Goal: Information Seeking & Learning: Learn about a topic

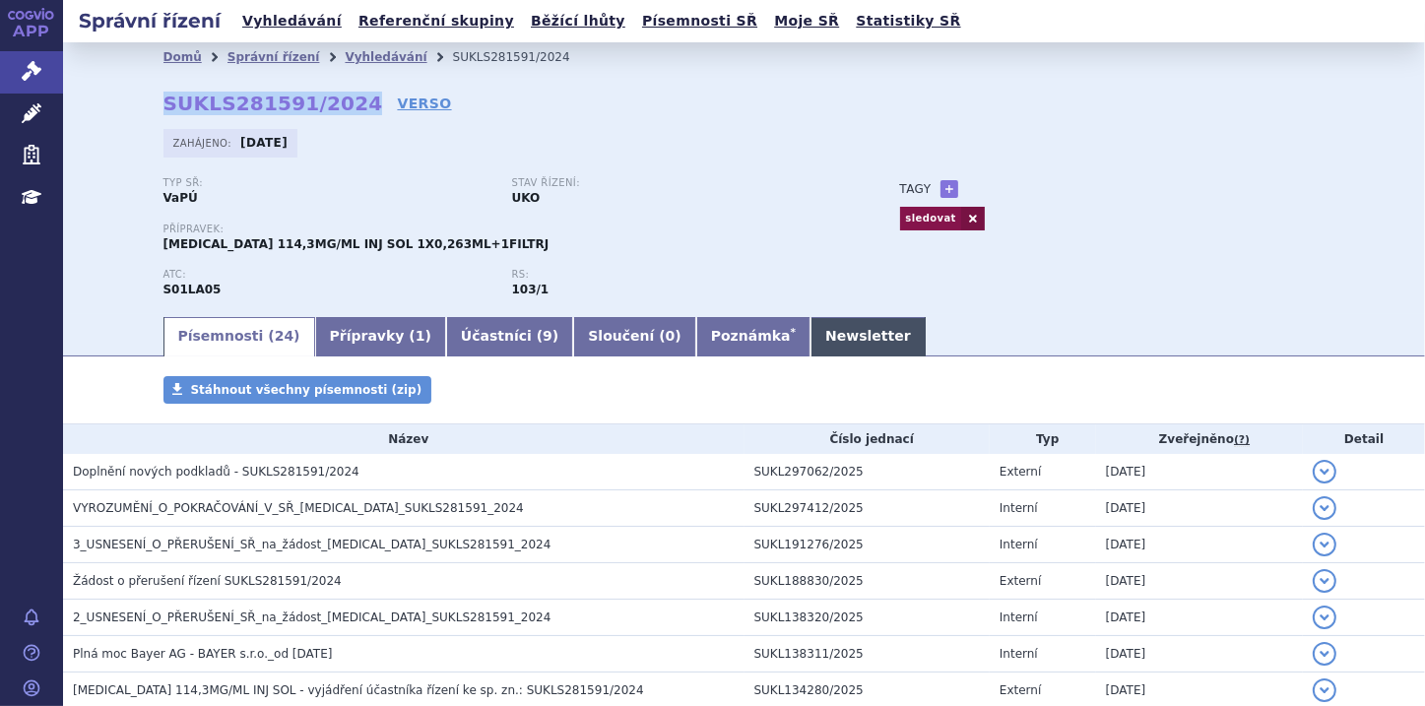
click at [810, 335] on link "Newsletter" at bounding box center [867, 336] width 115 height 39
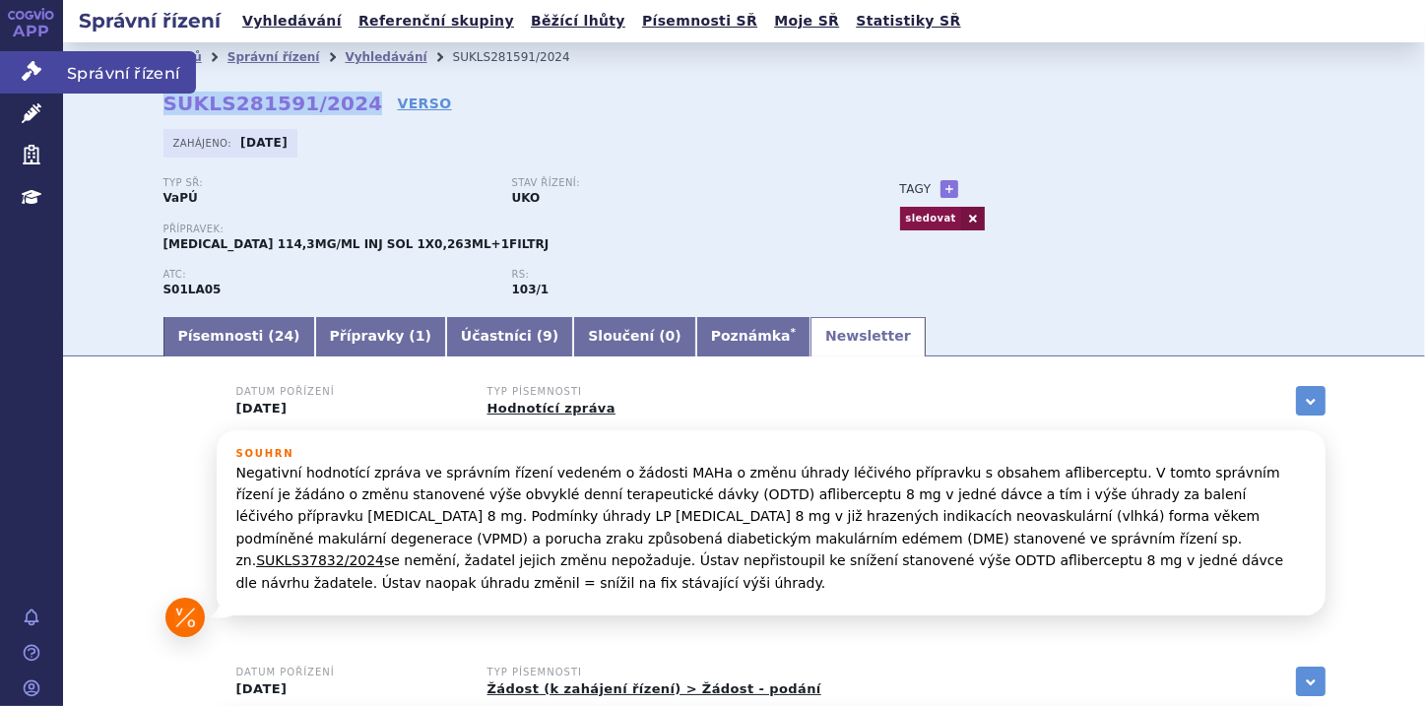
click at [27, 72] on icon at bounding box center [32, 71] width 20 height 20
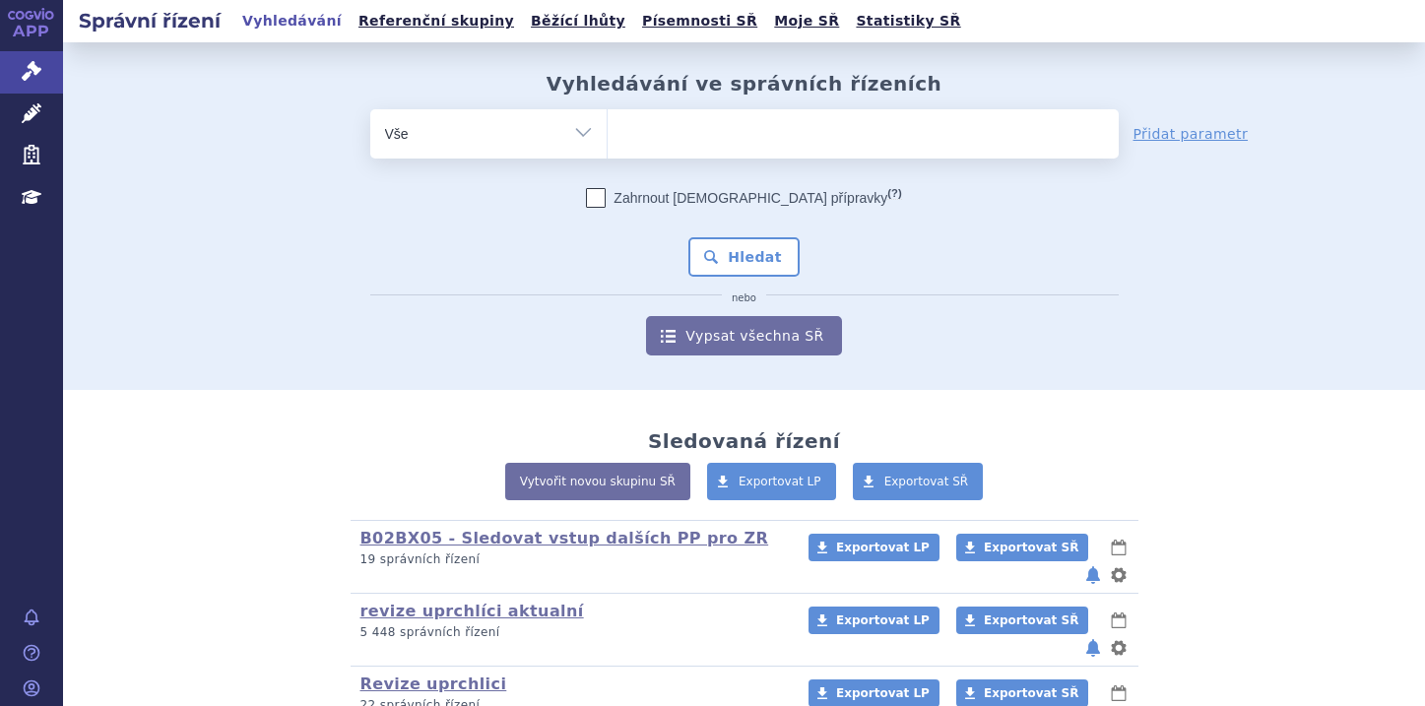
click at [632, 128] on ul at bounding box center [862, 129] width 511 height 41
click at [607, 128] on select at bounding box center [606, 132] width 1 height 49
paste input "NUBECA"
type input "NUBECA"
select select "NUBECA"
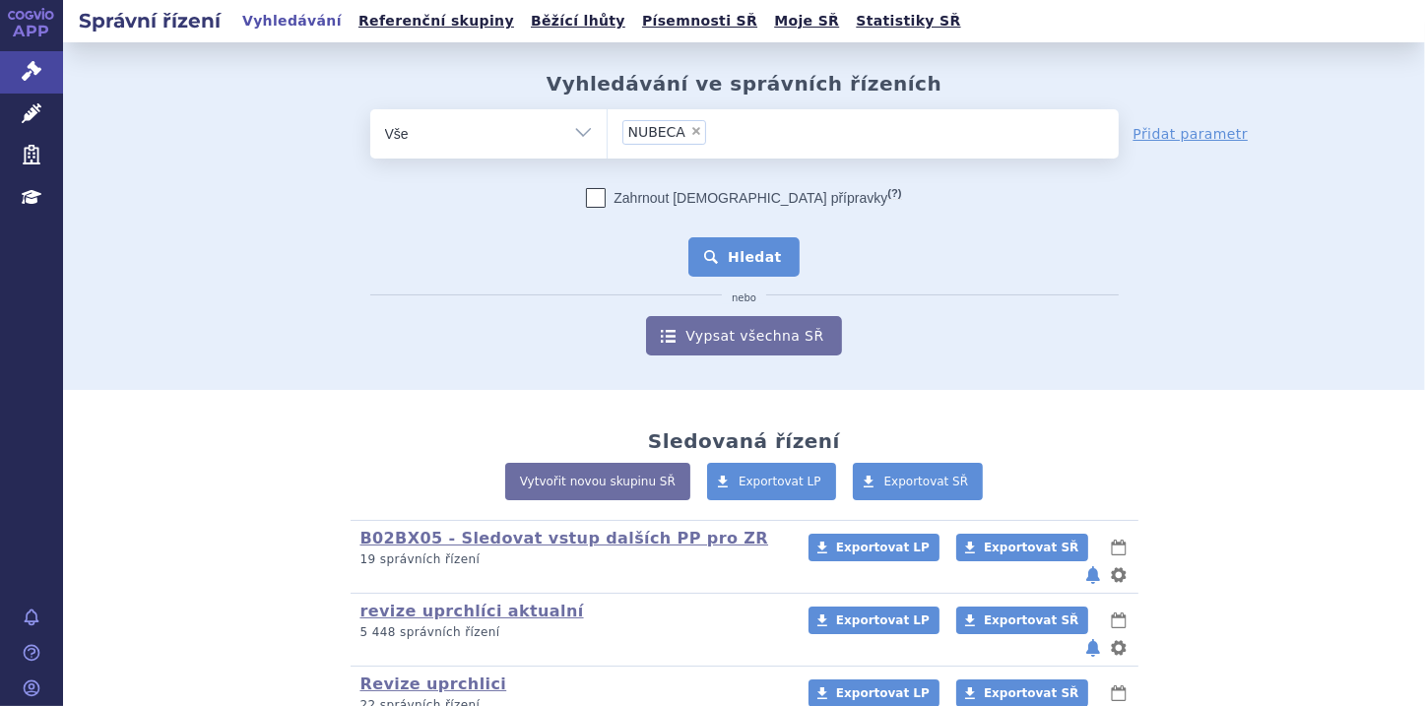
click at [760, 254] on button "Hledat" at bounding box center [743, 256] width 111 height 39
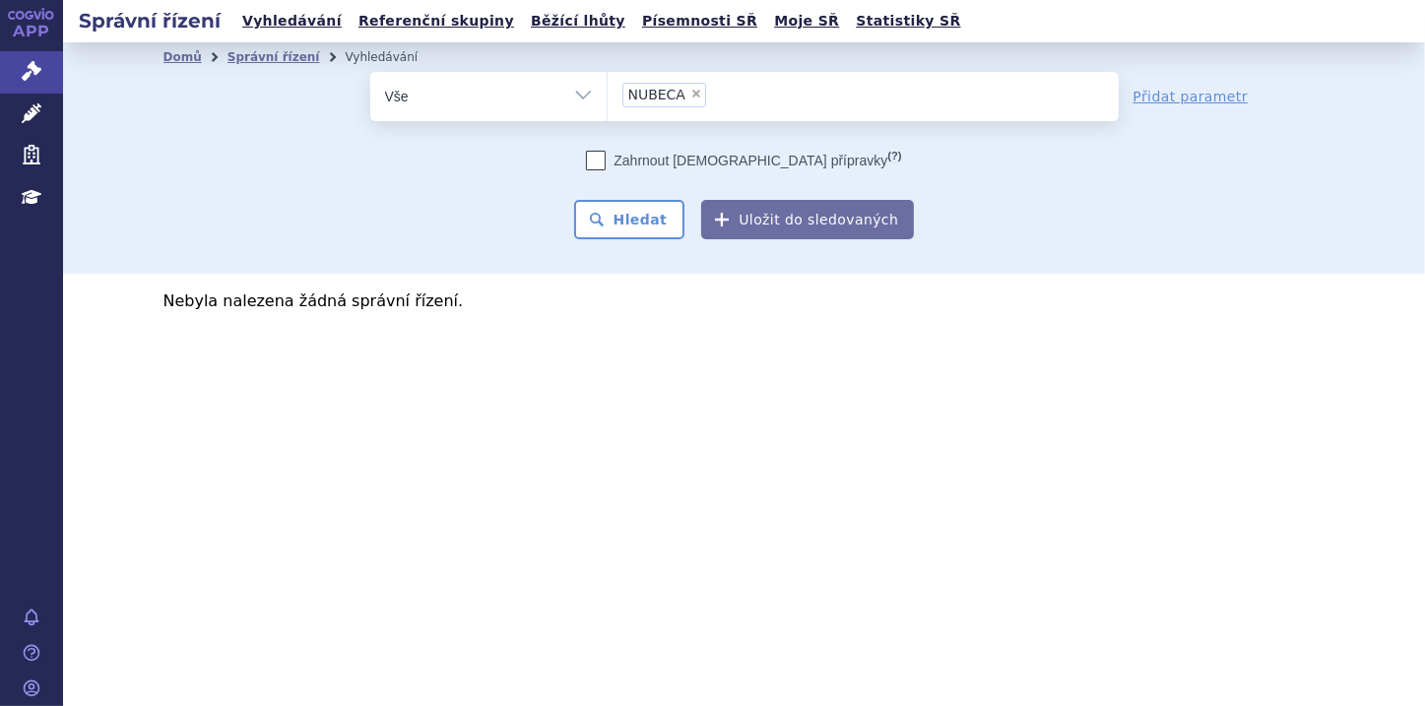
click at [690, 91] on span "×" at bounding box center [696, 94] width 12 height 12
click at [607, 91] on select "NUBECA" at bounding box center [606, 95] width 1 height 49
select select
type input "nu"
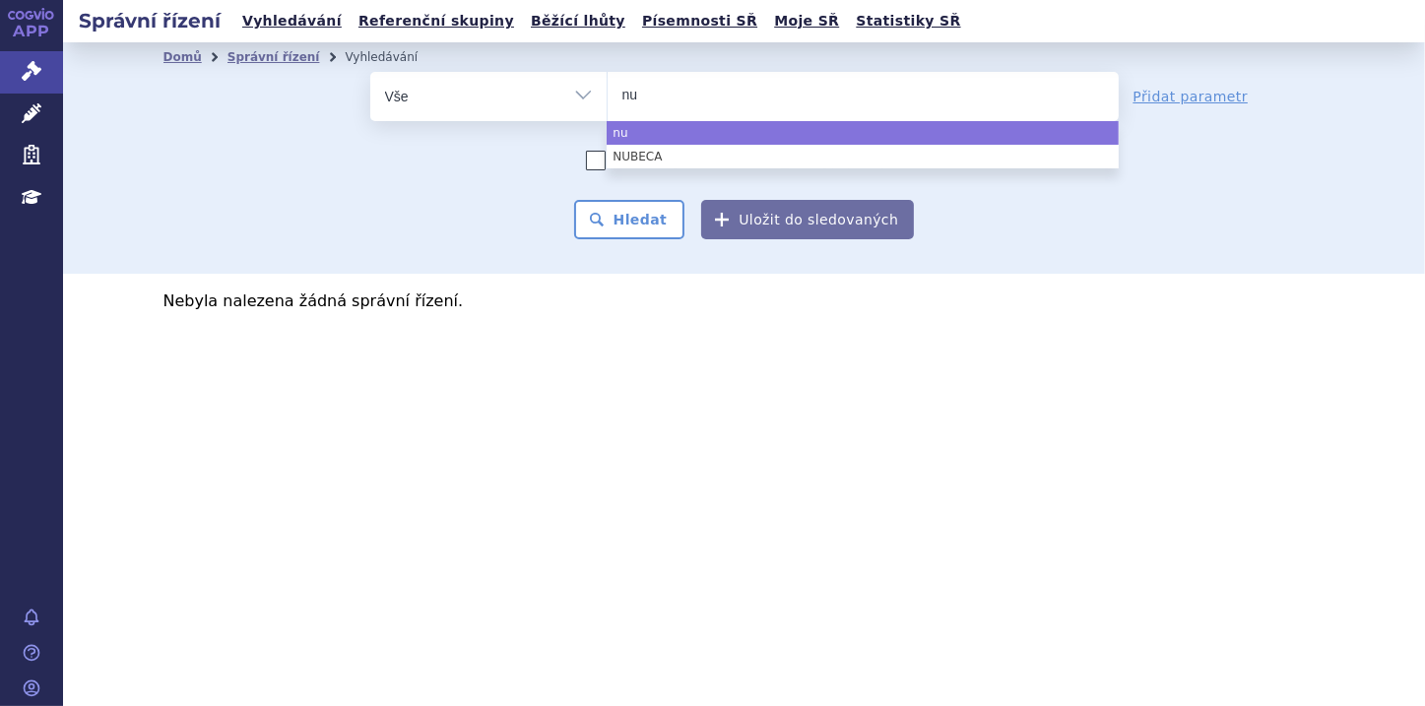
type input "nub"
type input "nube"
type input "[MEDICAL_DATA]"
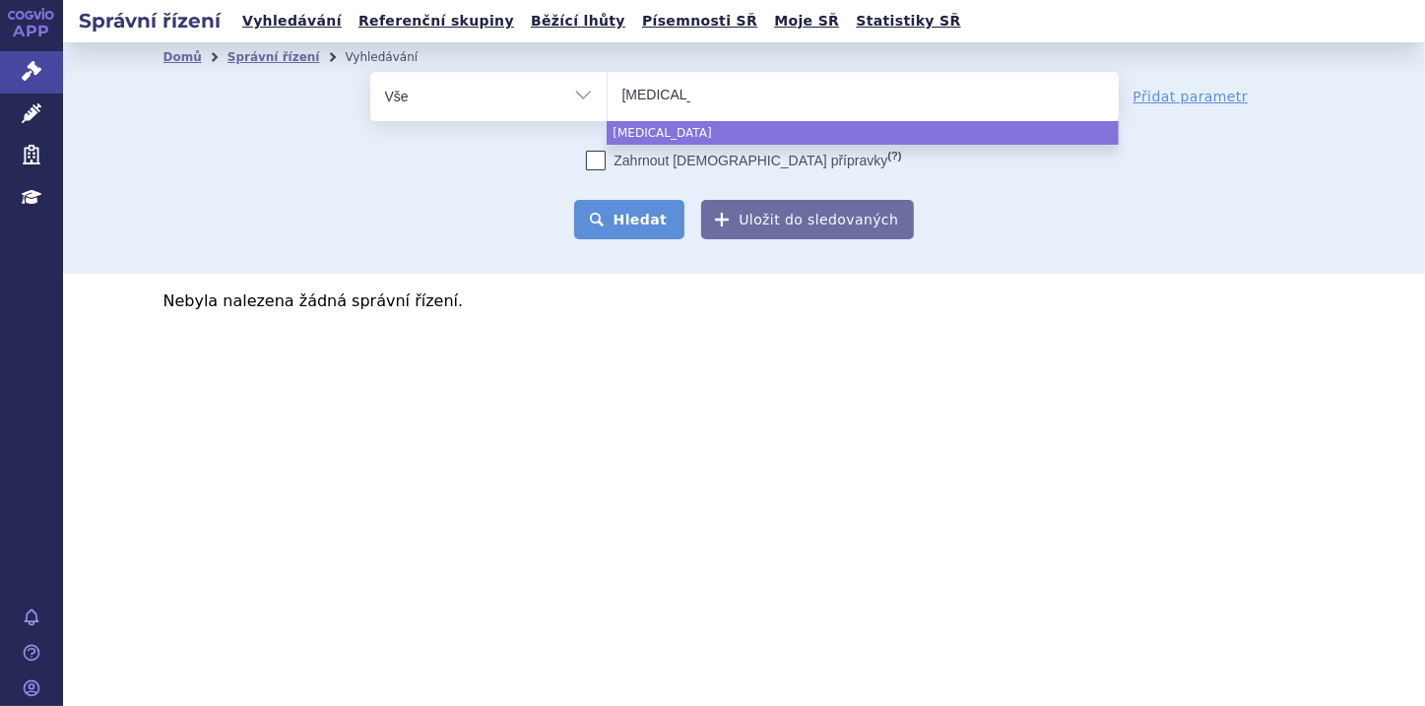
select select "[MEDICAL_DATA]"
click at [637, 213] on button "Hledat" at bounding box center [629, 219] width 111 height 39
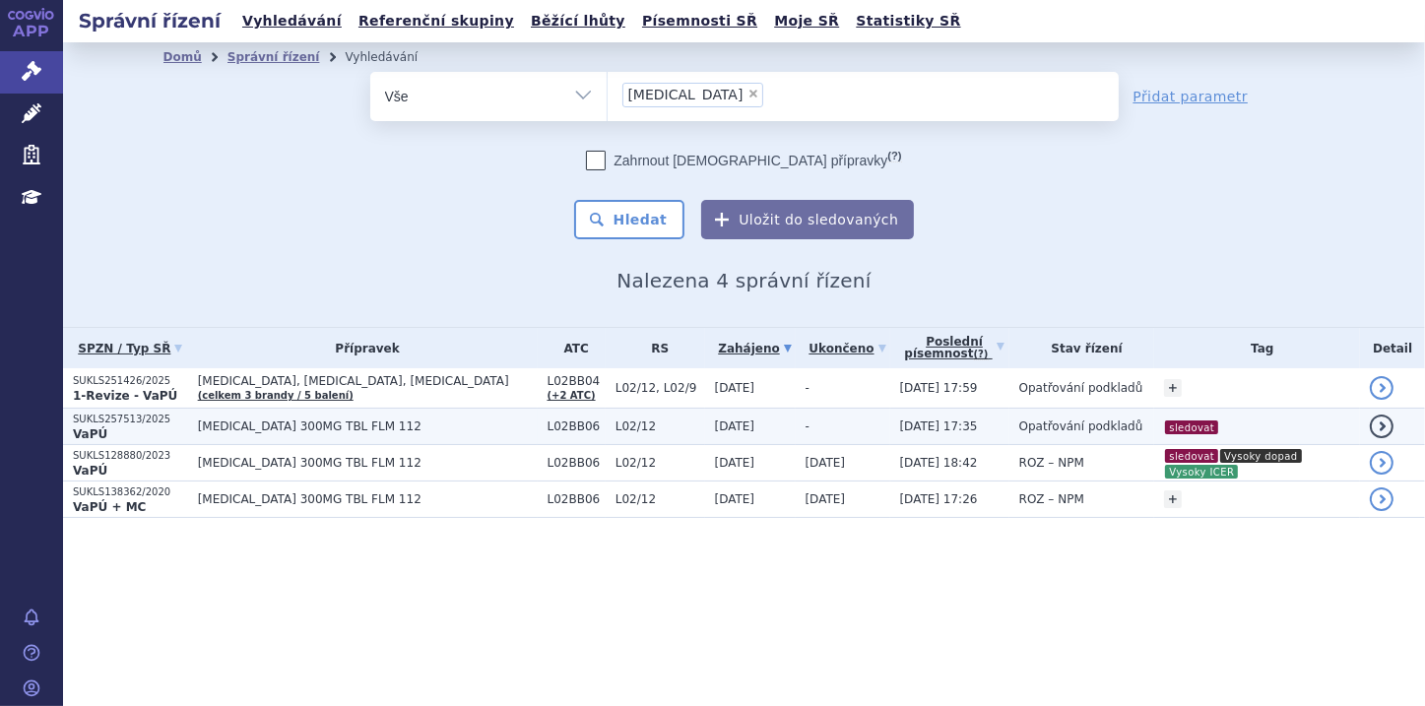
click at [118, 423] on p "SUKLS257513/2025" at bounding box center [130, 419] width 115 height 14
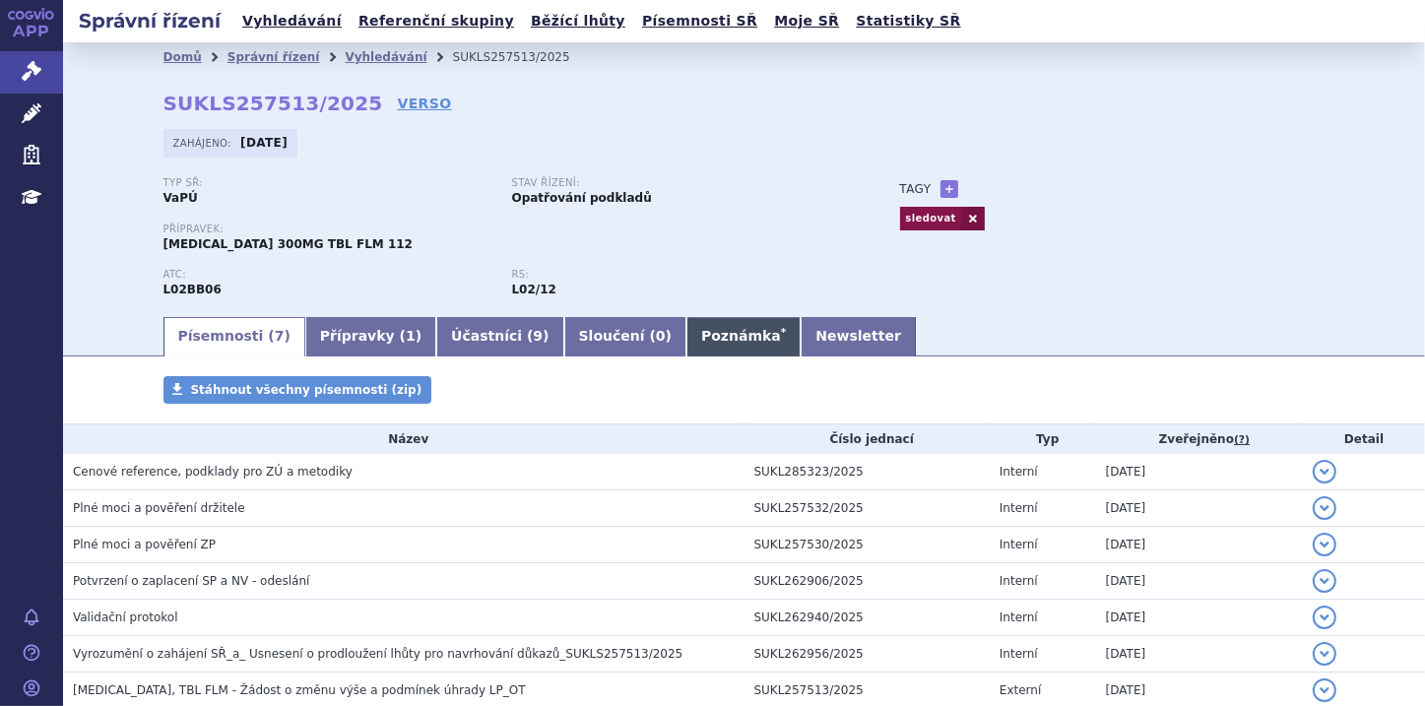
click at [686, 345] on link "Poznámka *" at bounding box center [743, 336] width 114 height 39
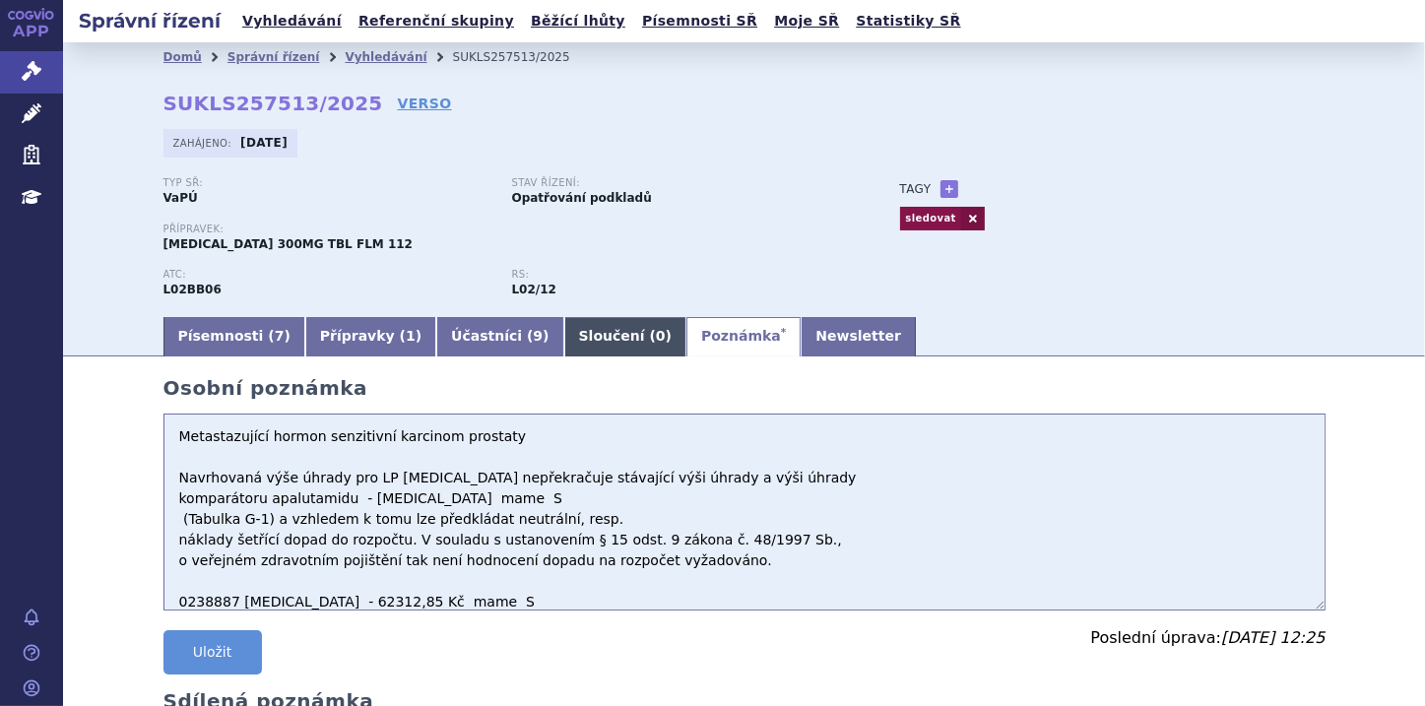
drag, startPoint x: 486, startPoint y: 438, endPoint x: 526, endPoint y: 332, distance: 113.4
click at [445, 438] on textarea "Metastazující hormon senzitivní karcinom prostaty Navrhovaná výše úhrady pro LP…" at bounding box center [744, 511] width 1162 height 197
drag, startPoint x: 152, startPoint y: 110, endPoint x: 336, endPoint y: 101, distance: 184.3
click at [336, 101] on div "Domů Správní řízení Vyhledávání SUKLS257513/2025 SUKLS257513/2025 VERSO Zahájen…" at bounding box center [744, 193] width 1240 height 242
copy strong "SUKLS257513/2025"
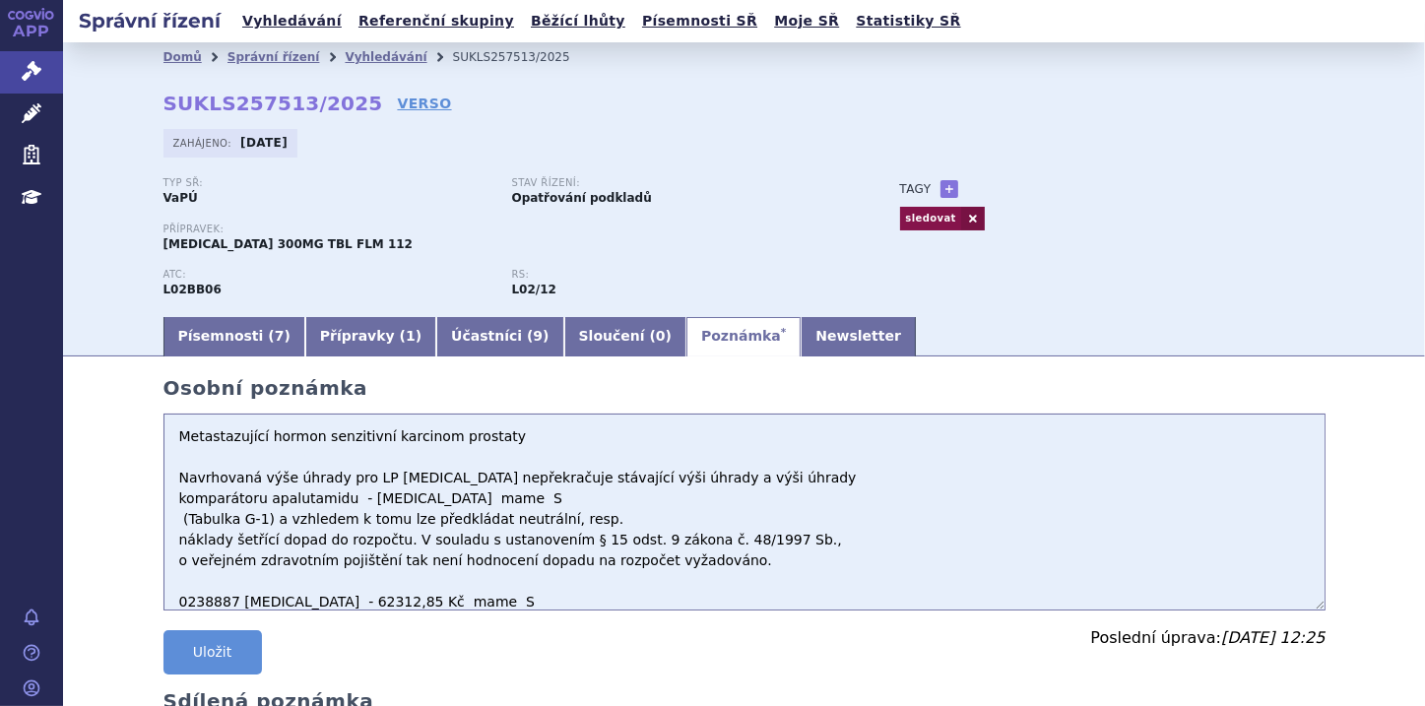
drag, startPoint x: 167, startPoint y: 441, endPoint x: 483, endPoint y: 437, distance: 316.0
click at [483, 437] on textarea "Metastazující hormon senzitivní karcinom prostaty Navrhovaná výše úhrady pro LP…" at bounding box center [744, 511] width 1162 height 197
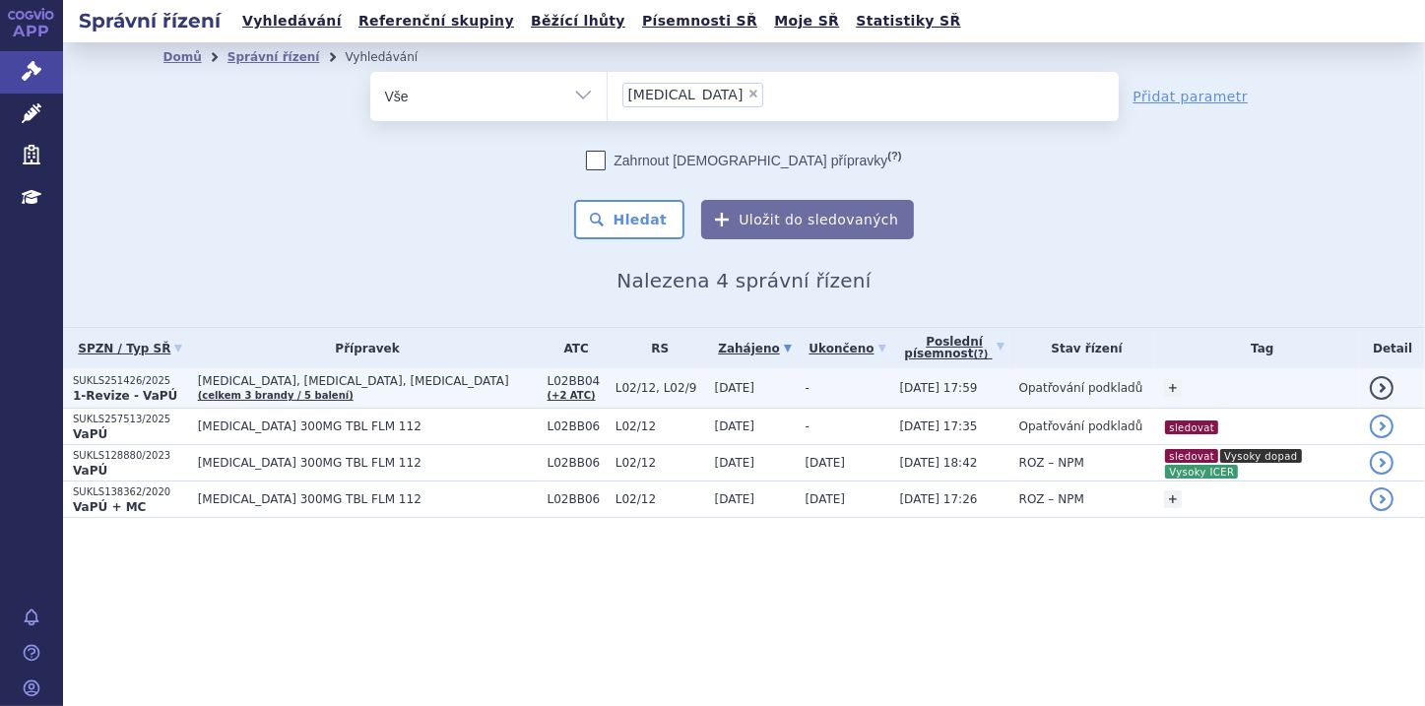
click at [126, 389] on strong "1-Revize - VaPÚ" at bounding box center [125, 396] width 104 height 14
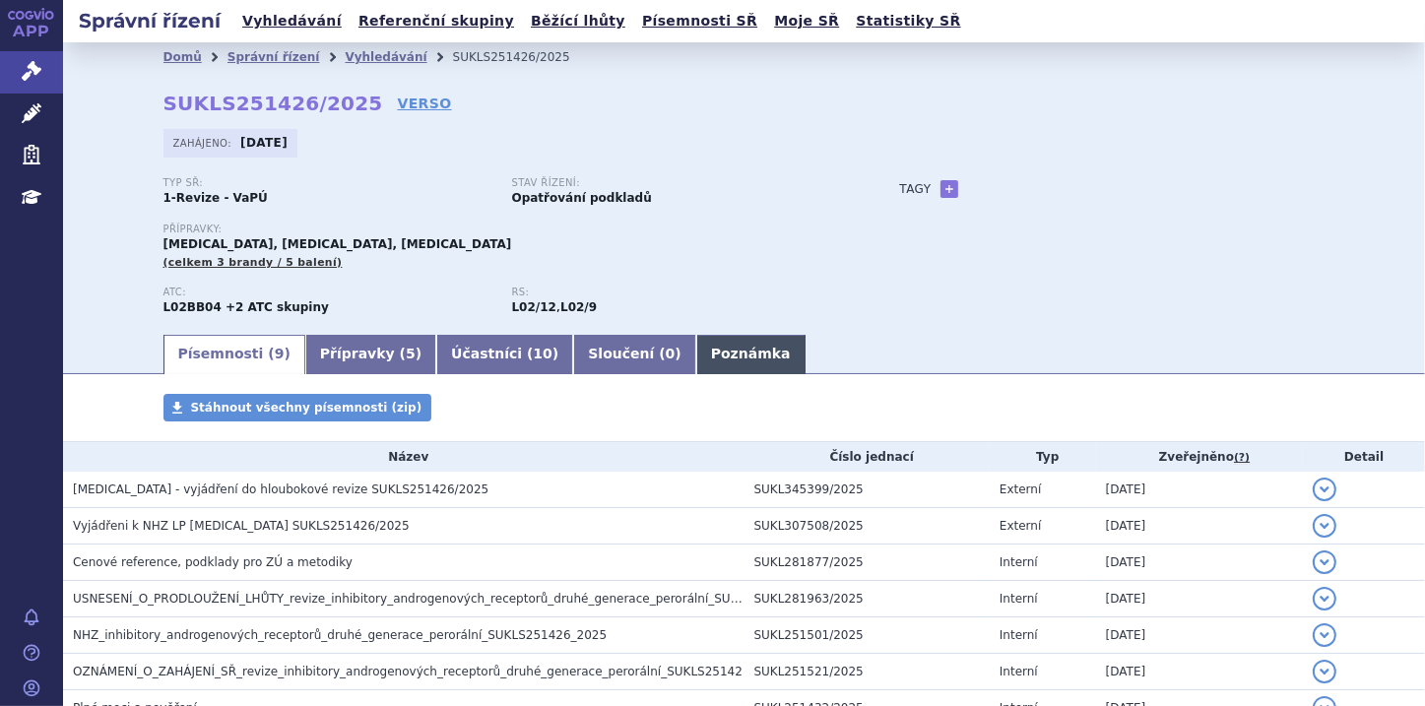
click at [696, 358] on link "Poznámka" at bounding box center [750, 354] width 109 height 39
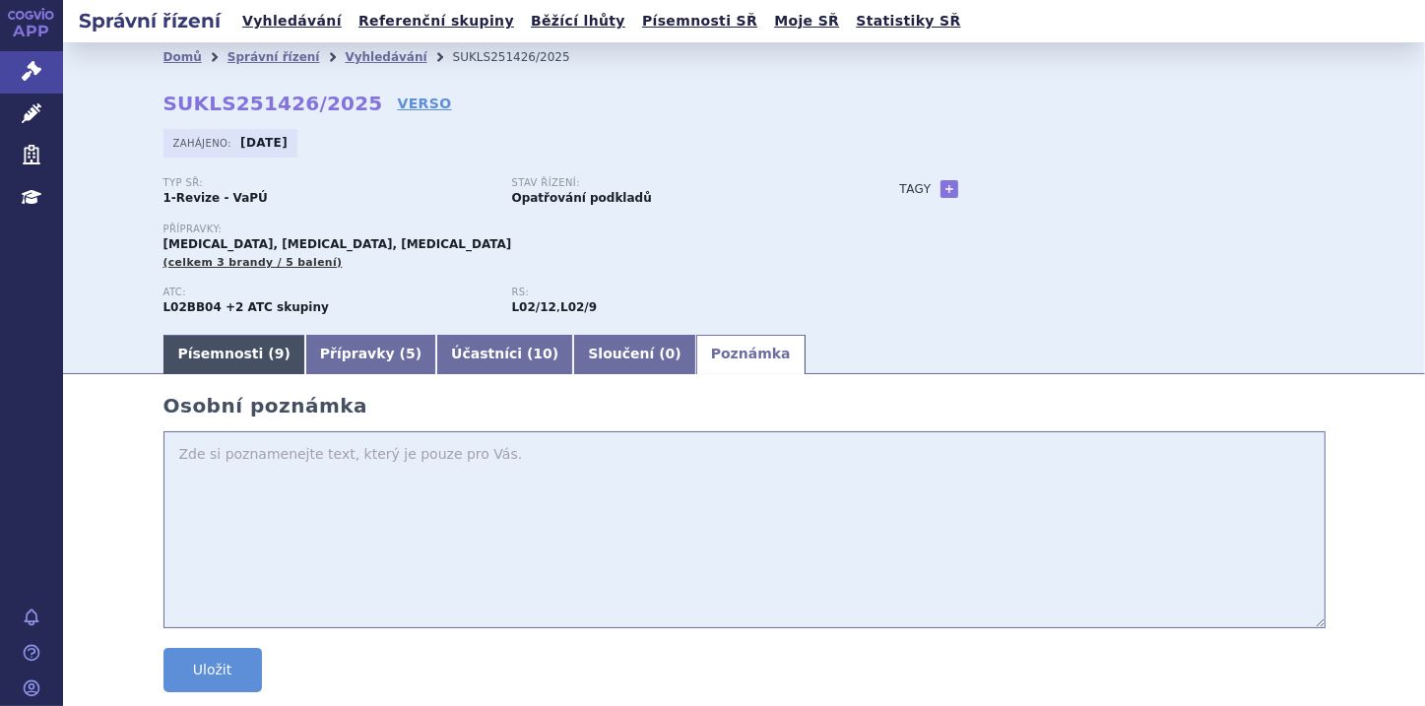
click at [181, 362] on link "Písemnosti ( 9 )" at bounding box center [234, 354] width 142 height 39
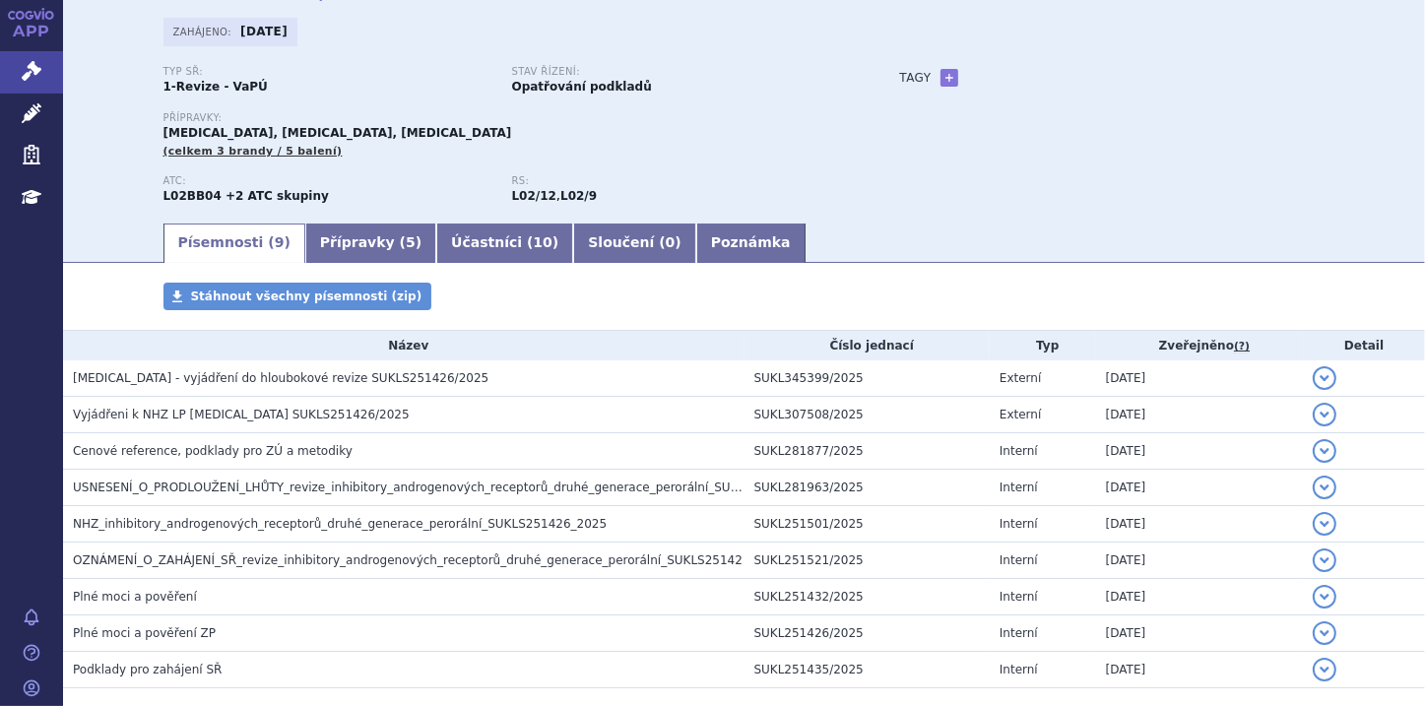
scroll to position [158, 0]
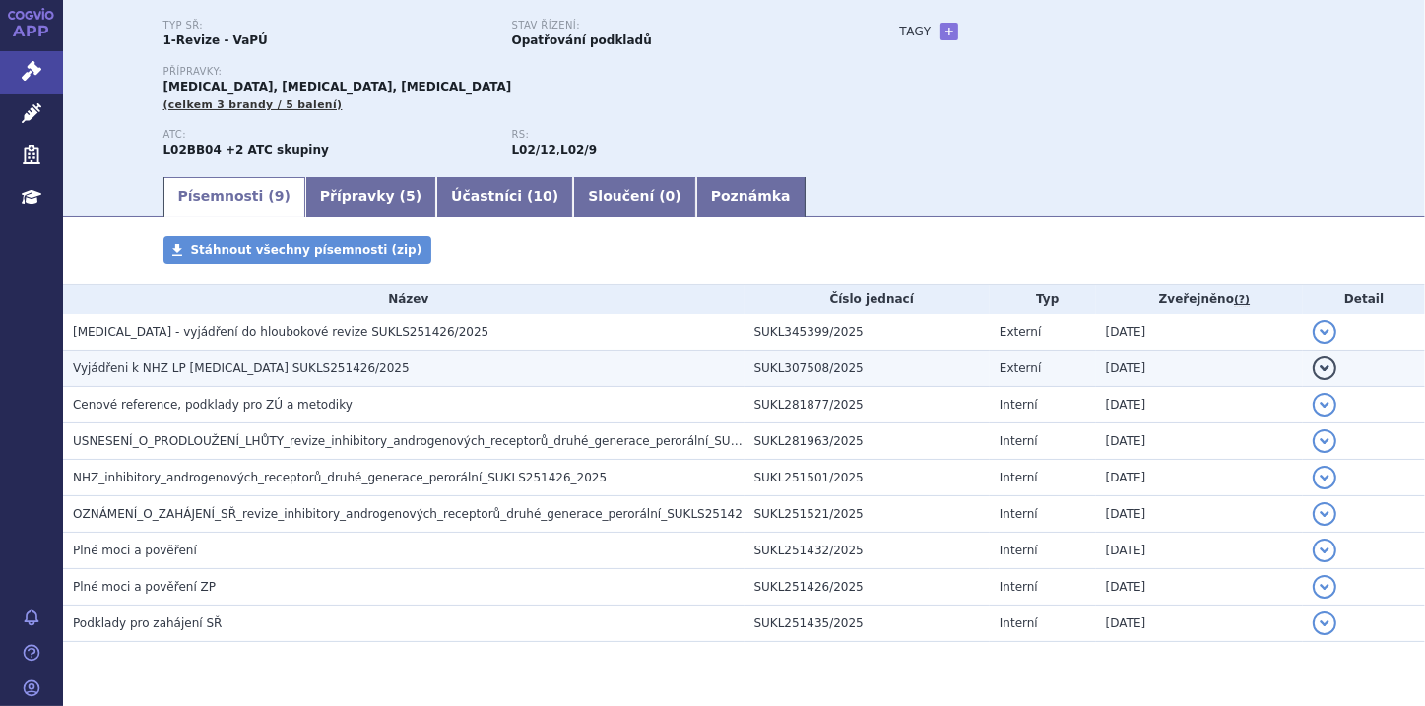
click at [391, 381] on td "Vyjádřeni k NHZ LP [MEDICAL_DATA] SUKLS251426/2025" at bounding box center [403, 368] width 681 height 36
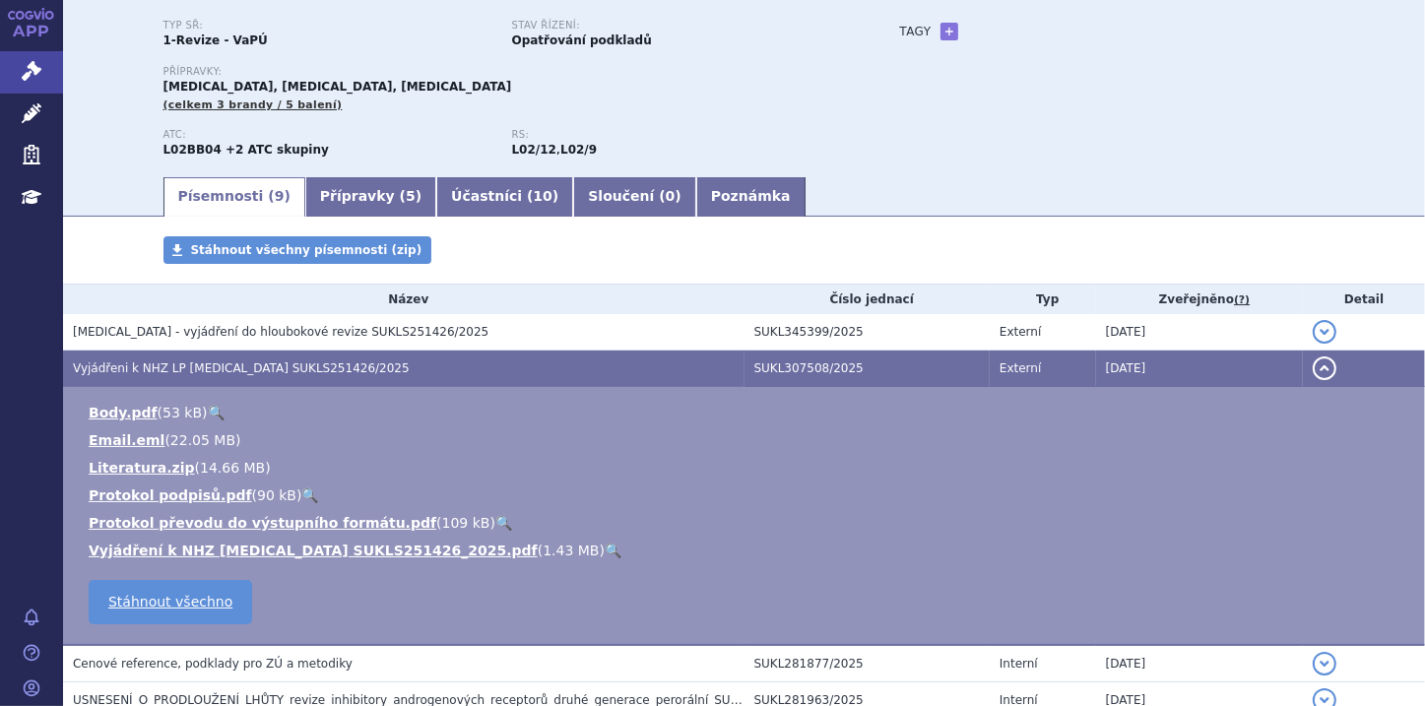
click at [1319, 374] on button "detail" at bounding box center [1324, 368] width 24 height 24
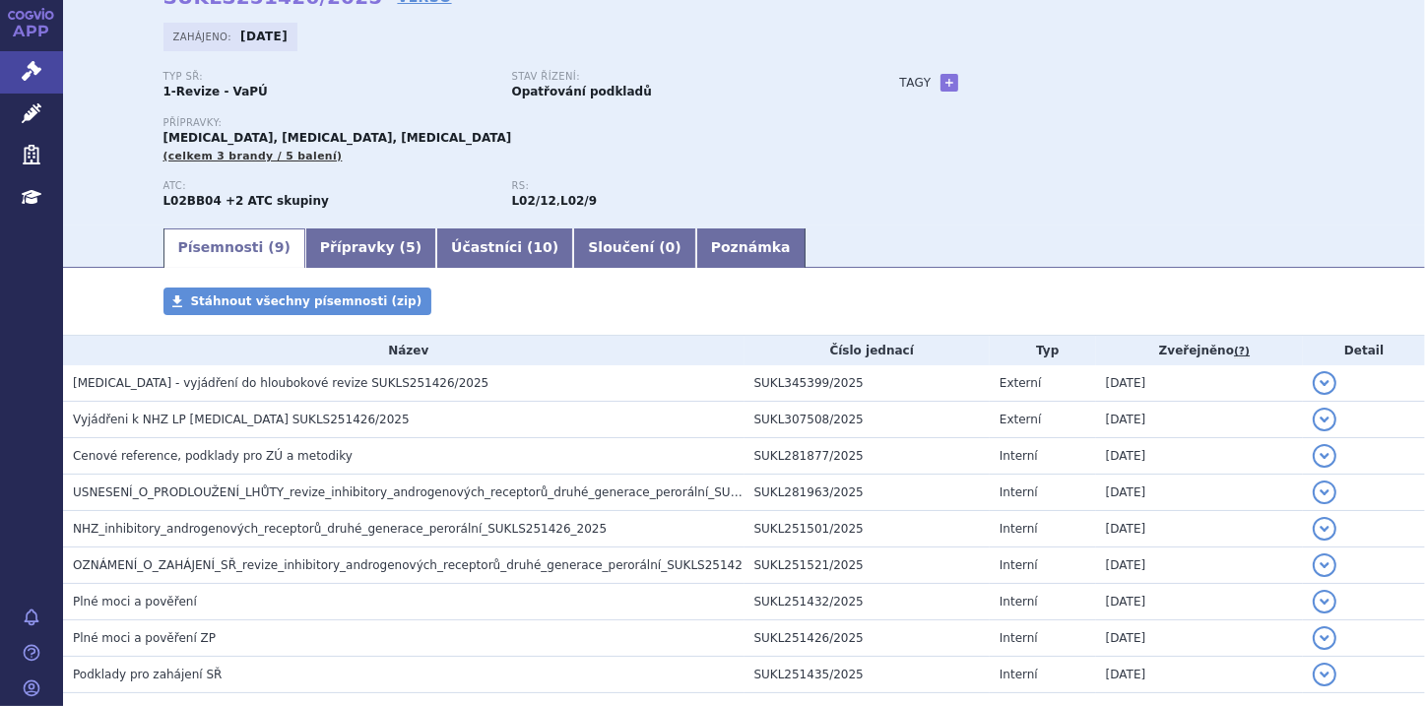
scroll to position [79, 0]
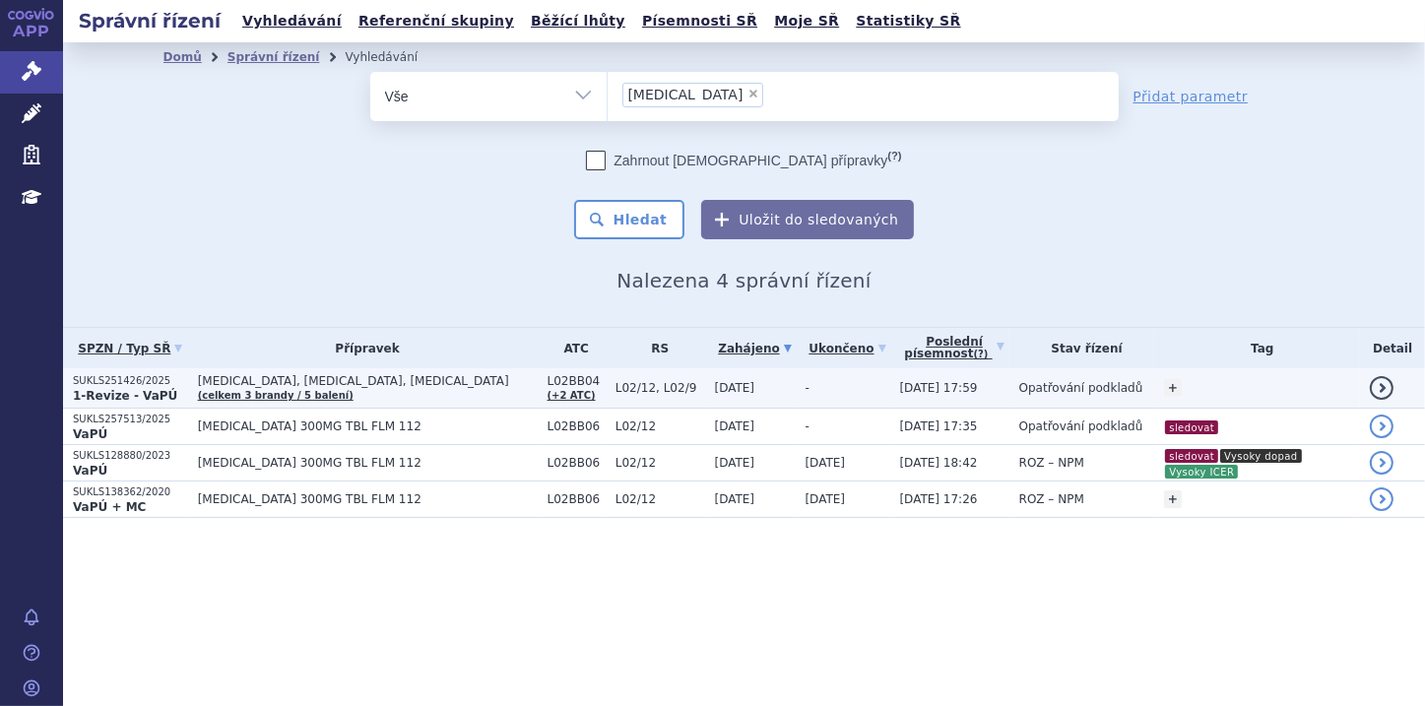
click at [130, 386] on p "SUKLS251426/2025" at bounding box center [130, 381] width 115 height 14
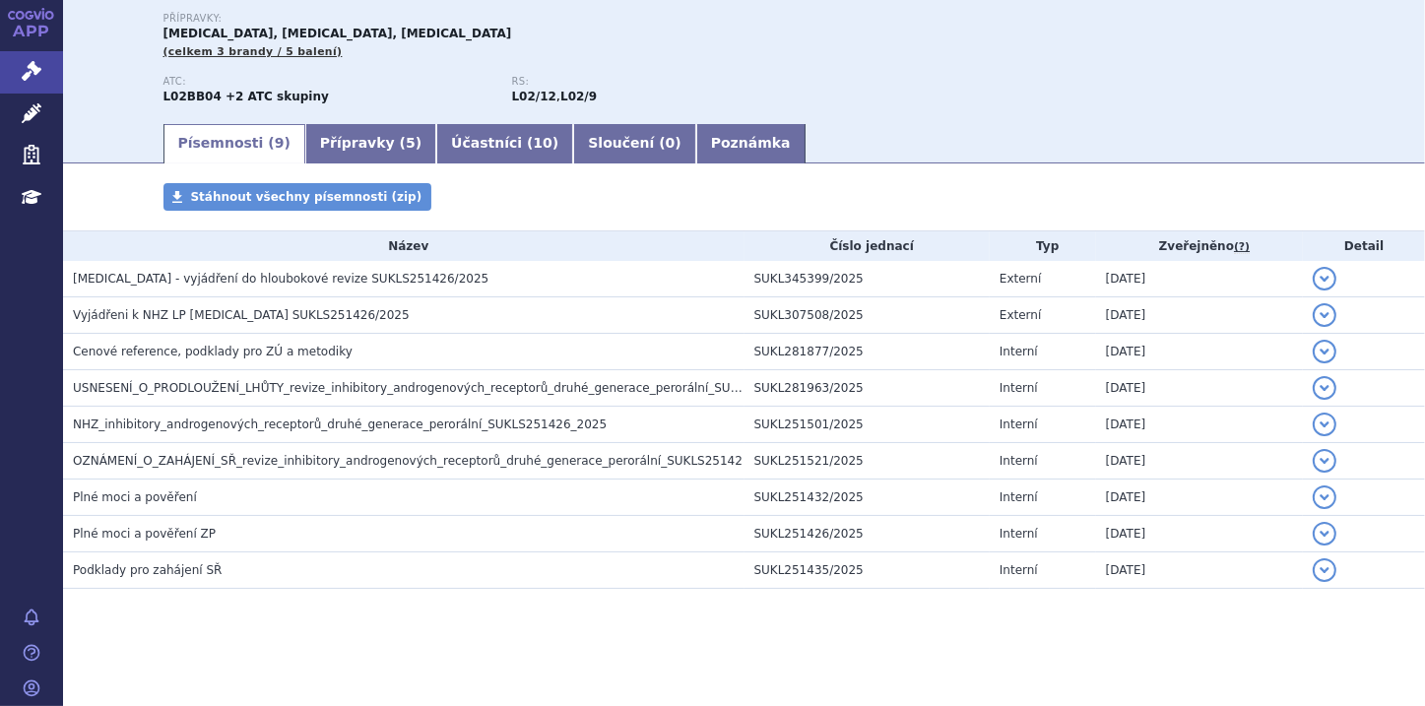
scroll to position [213, 0]
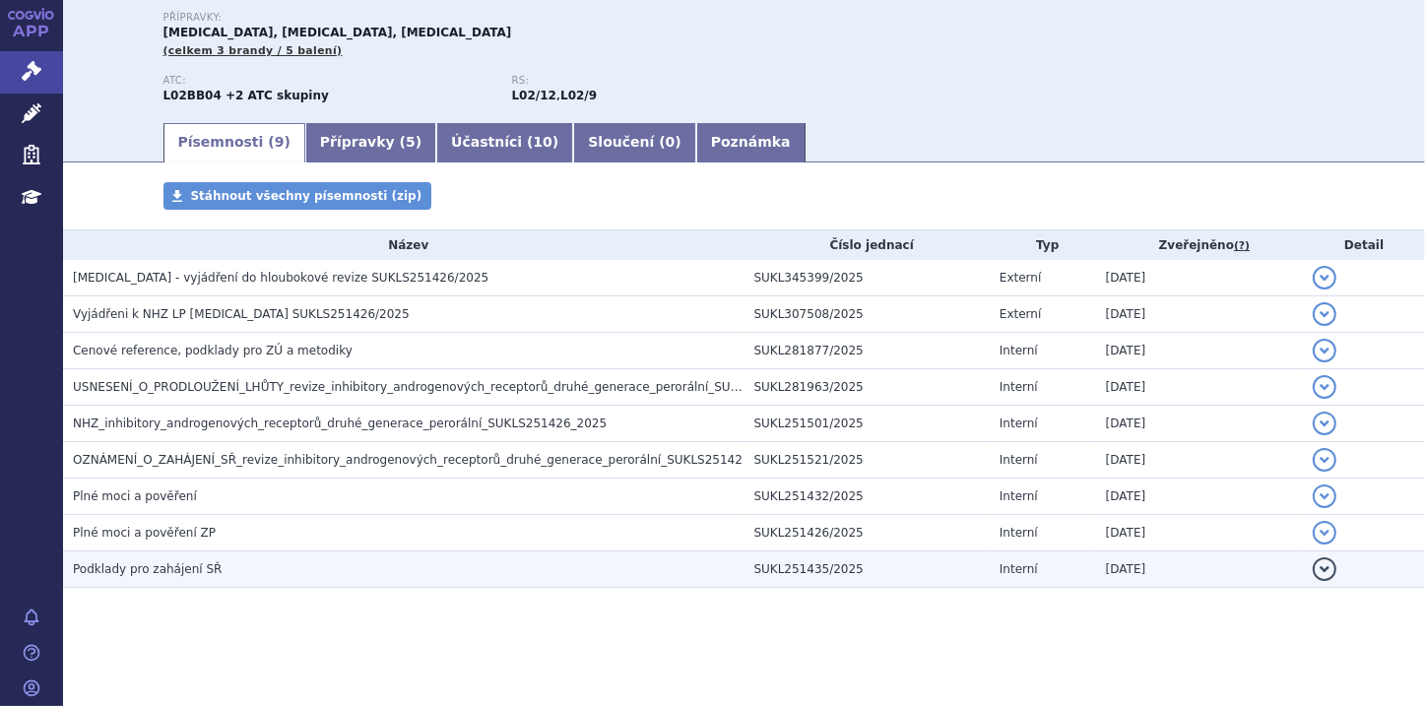
click at [140, 562] on span "Podklady pro zahájení SŘ" at bounding box center [147, 569] width 149 height 14
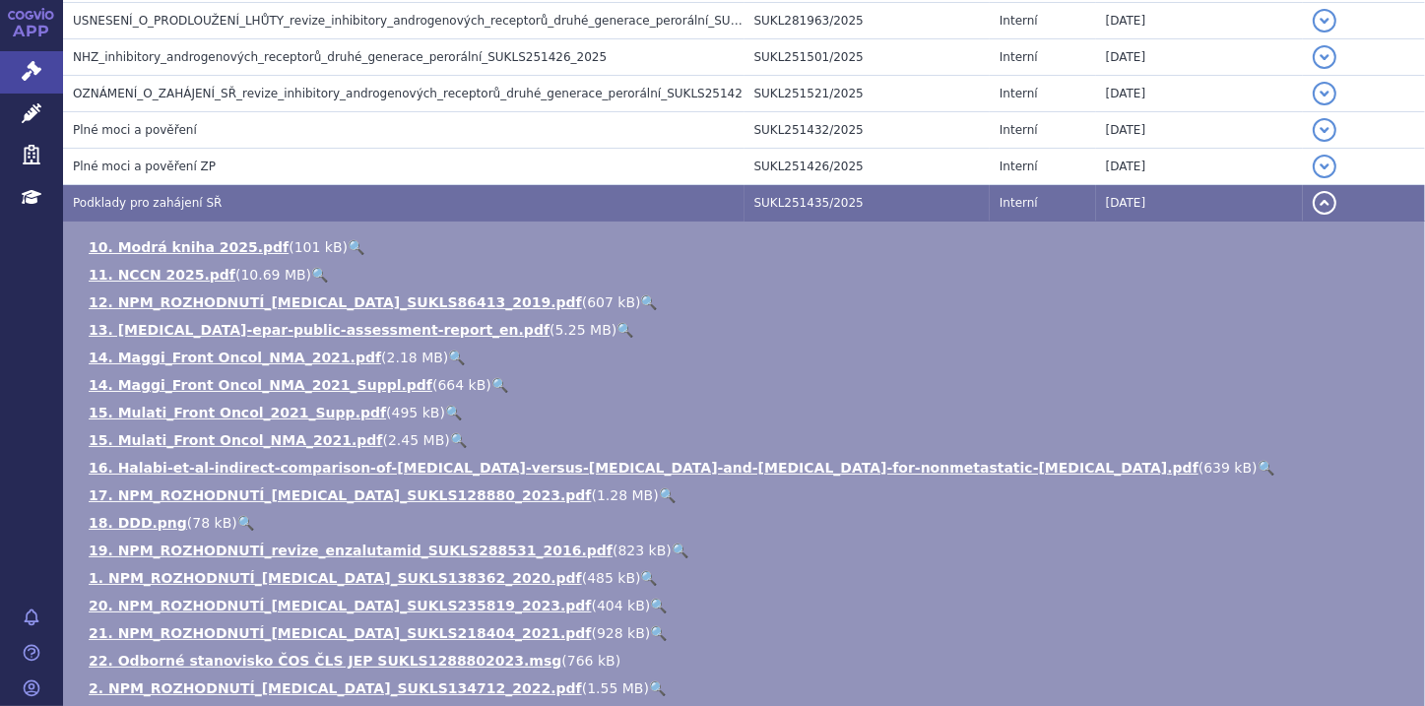
scroll to position [528, 0]
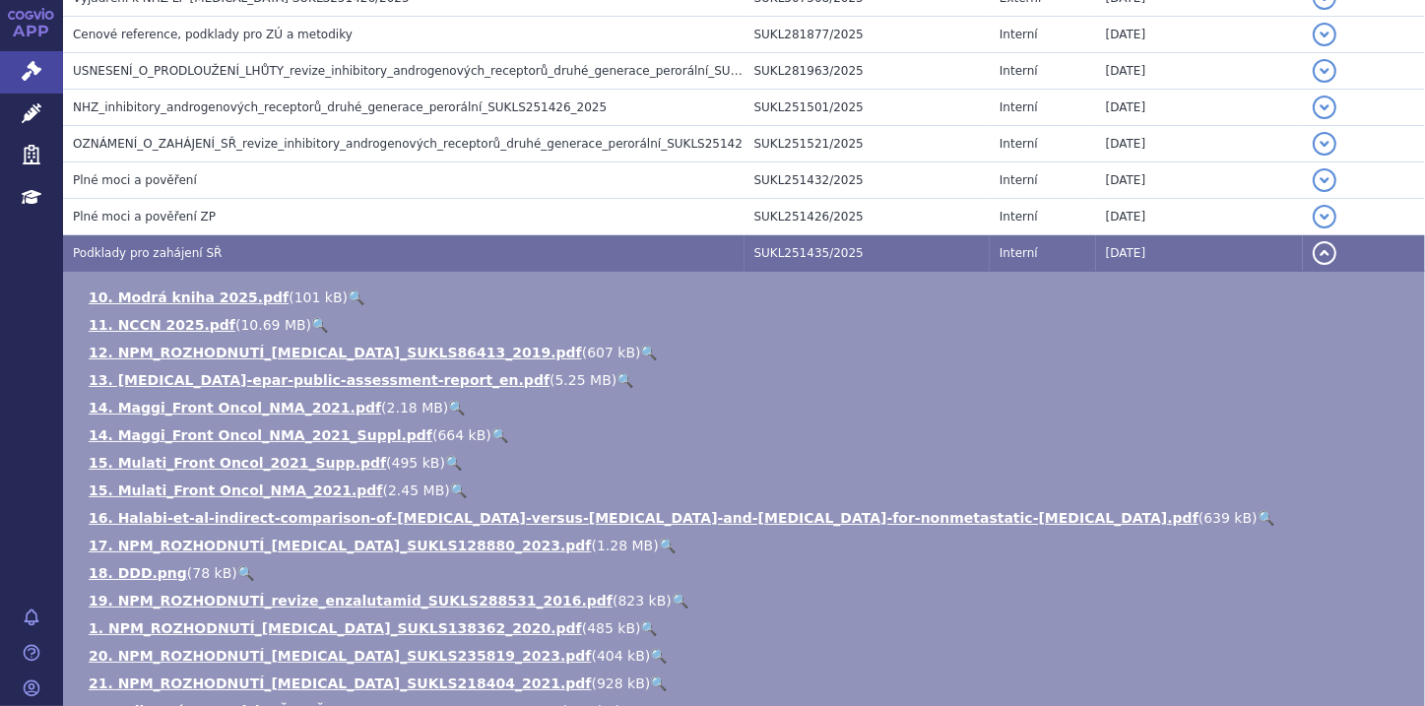
click at [1316, 254] on button "detail" at bounding box center [1324, 253] width 24 height 24
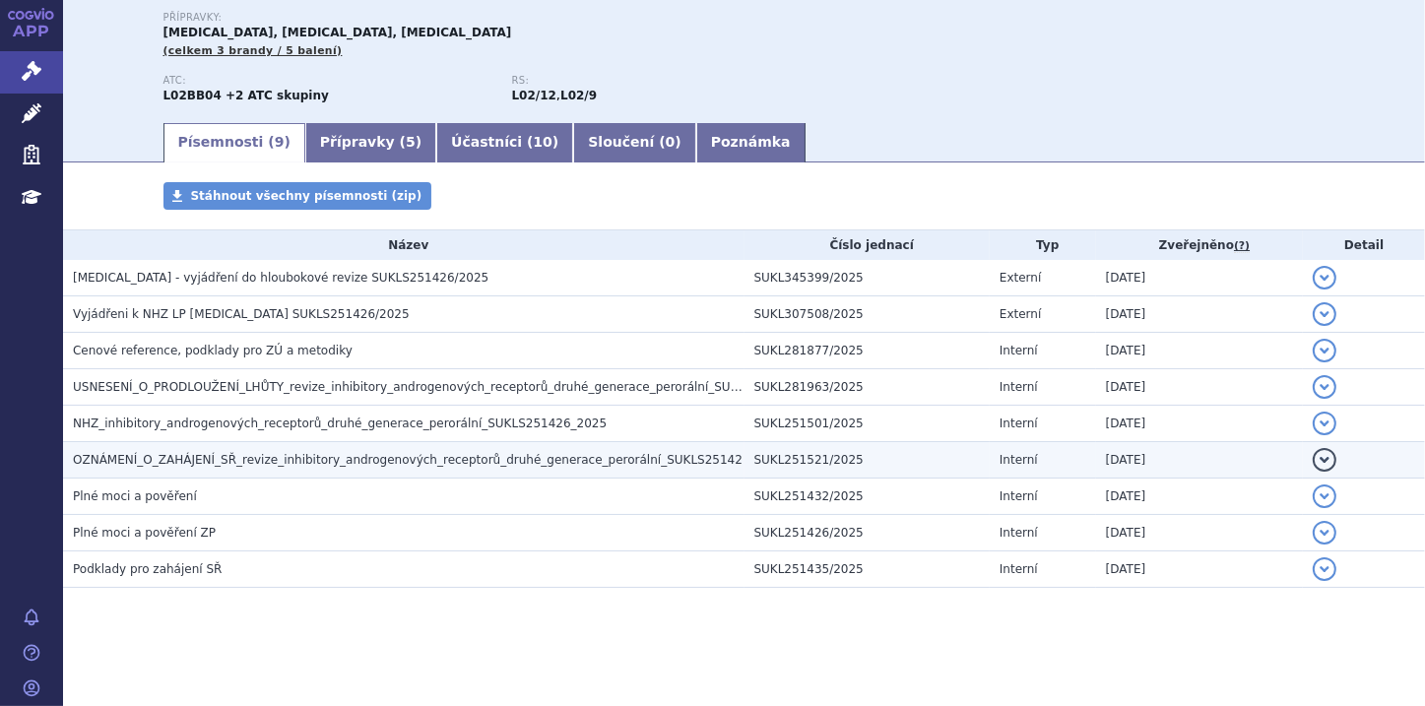
click at [1312, 450] on button "detail" at bounding box center [1324, 460] width 24 height 24
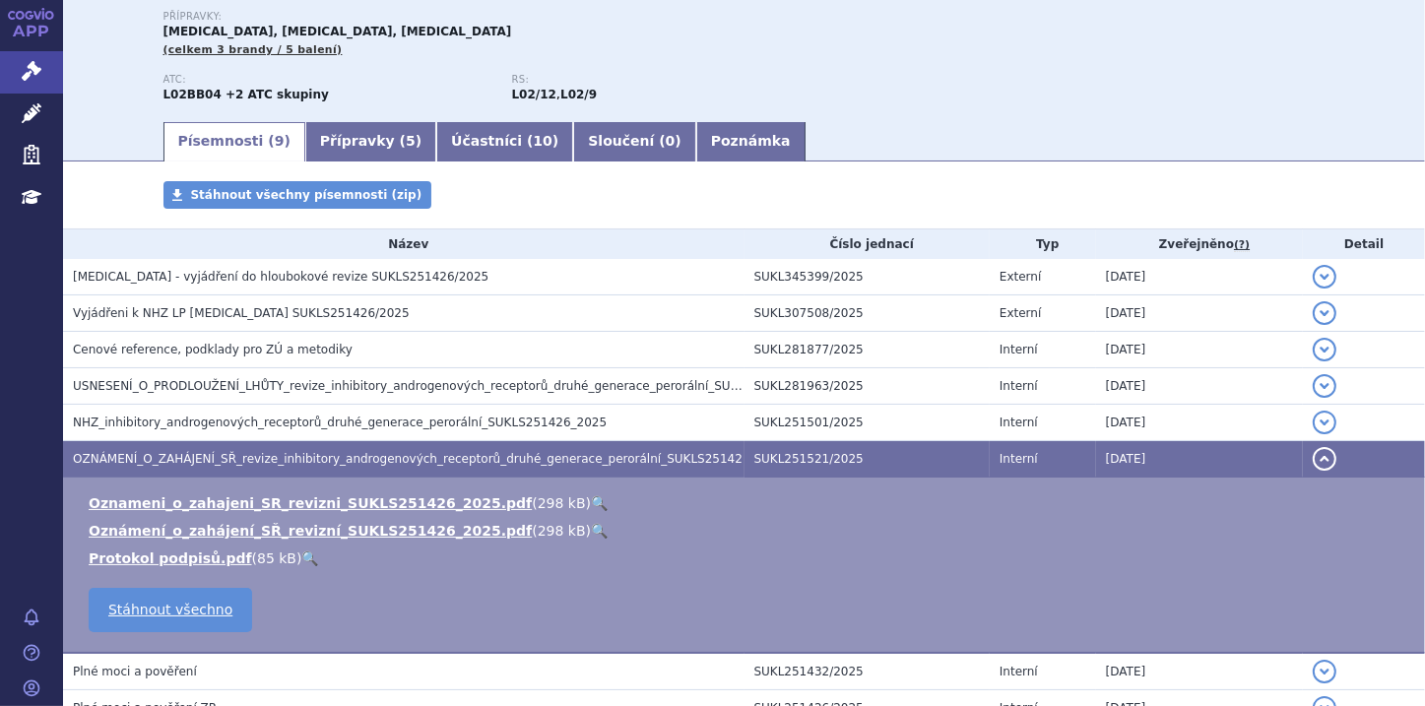
click at [591, 500] on link "🔍" at bounding box center [599, 503] width 17 height 16
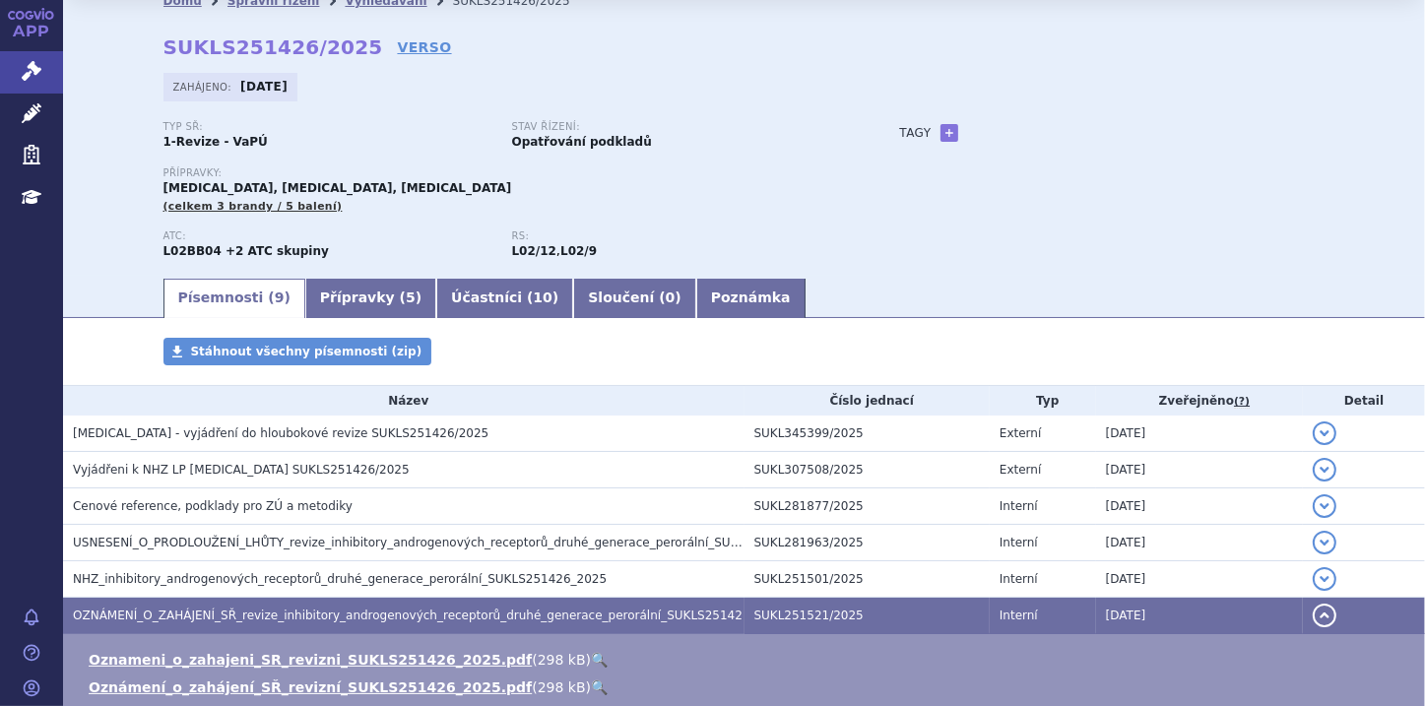
scroll to position [0, 0]
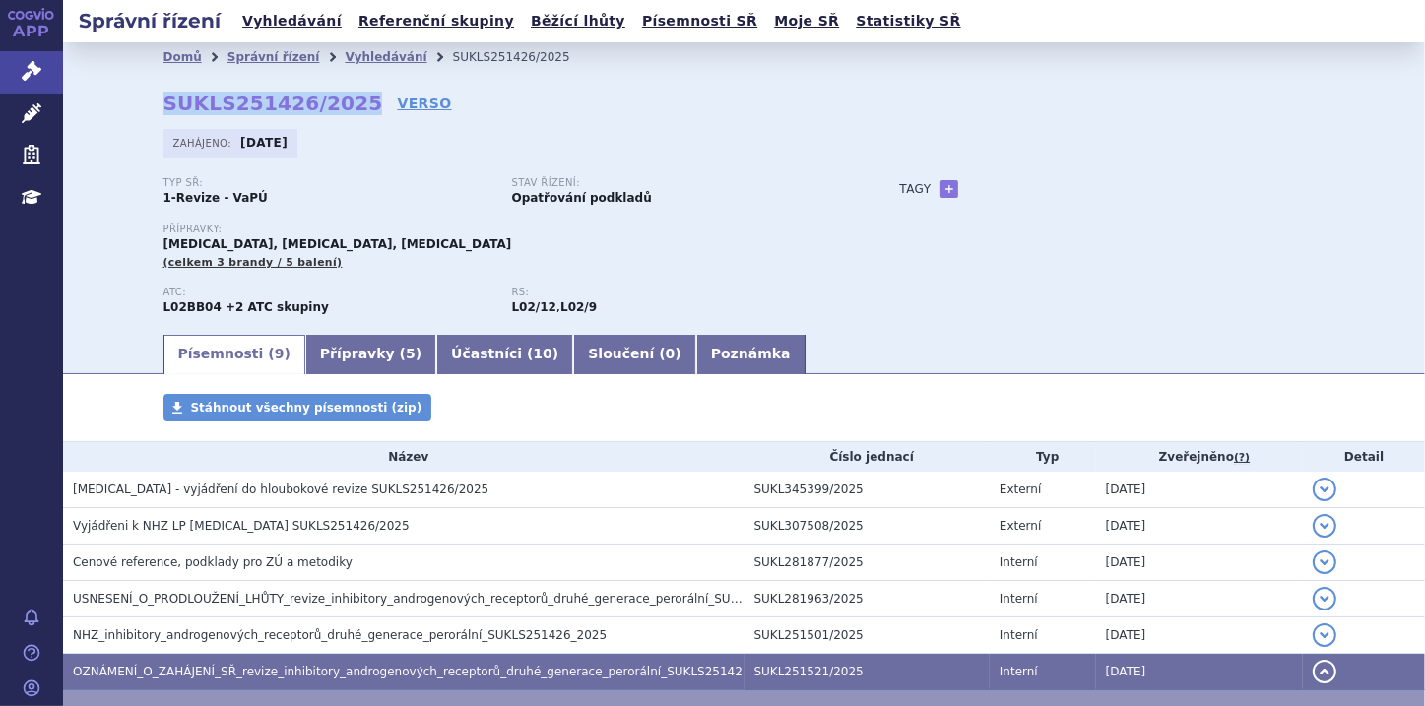
drag, startPoint x: 157, startPoint y: 105, endPoint x: 336, endPoint y: 102, distance: 179.2
click at [336, 102] on div "Domů Správní řízení Vyhledávání SUKLS251426/2025 SUKLS251426/2025 VERSO Zahájen…" at bounding box center [744, 202] width 1240 height 260
copy strong "SUKLS251426/2025"
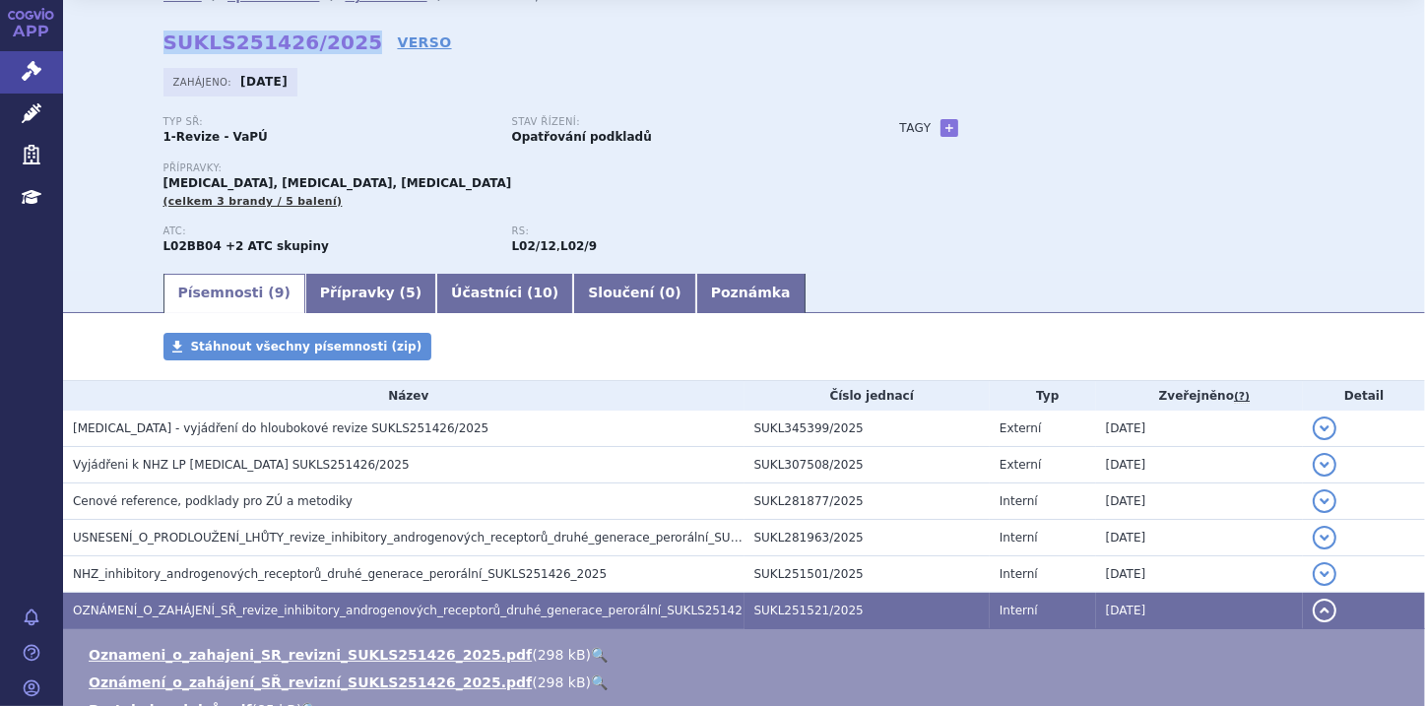
scroll to position [158, 0]
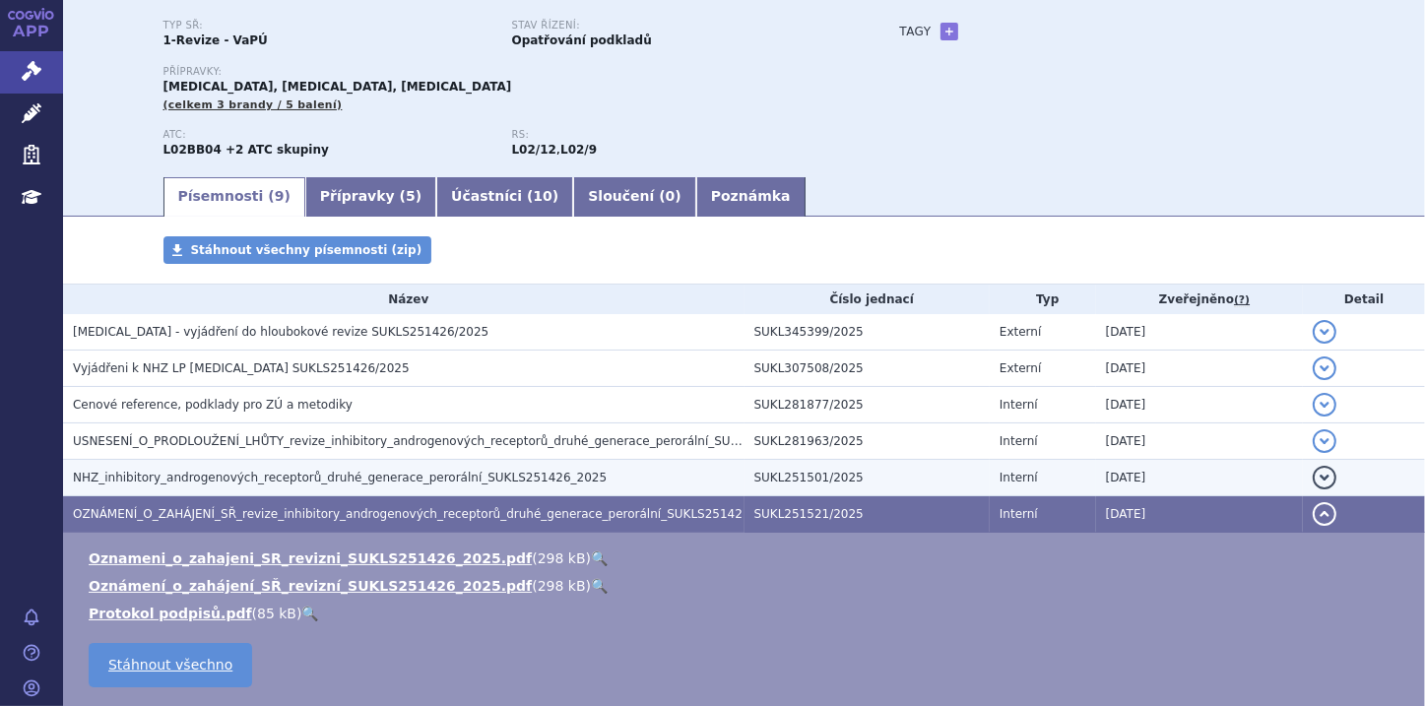
click at [1312, 476] on button "detail" at bounding box center [1324, 478] width 24 height 24
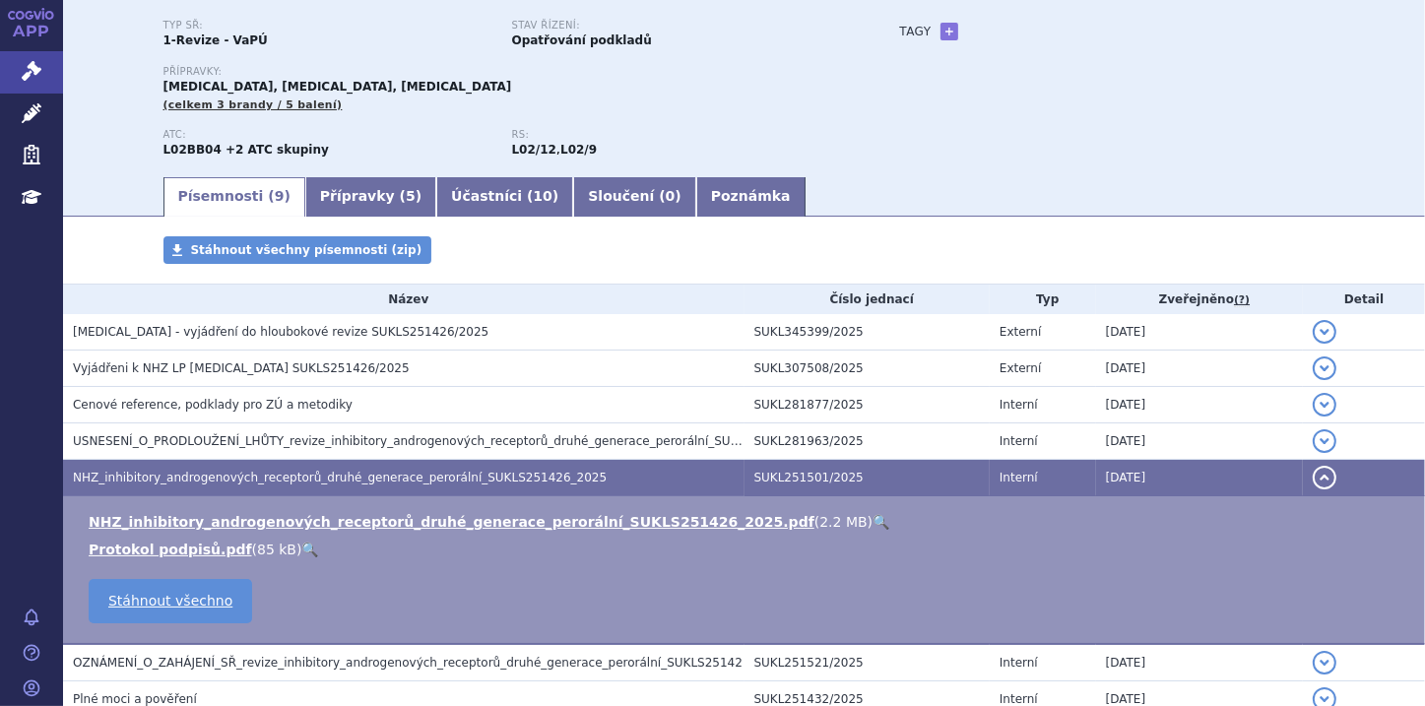
click at [872, 523] on link "🔍" at bounding box center [880, 522] width 17 height 16
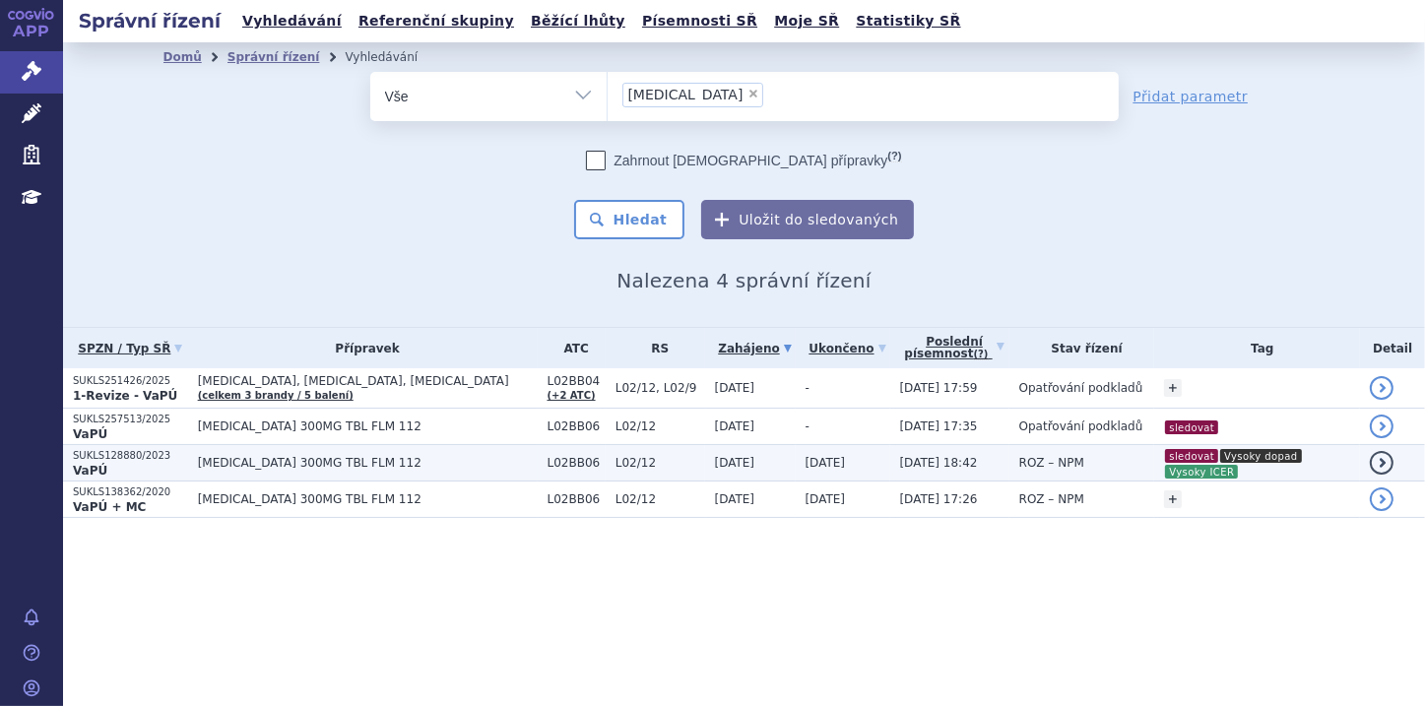
click at [132, 461] on p "SUKLS128880/2023" at bounding box center [130, 456] width 115 height 14
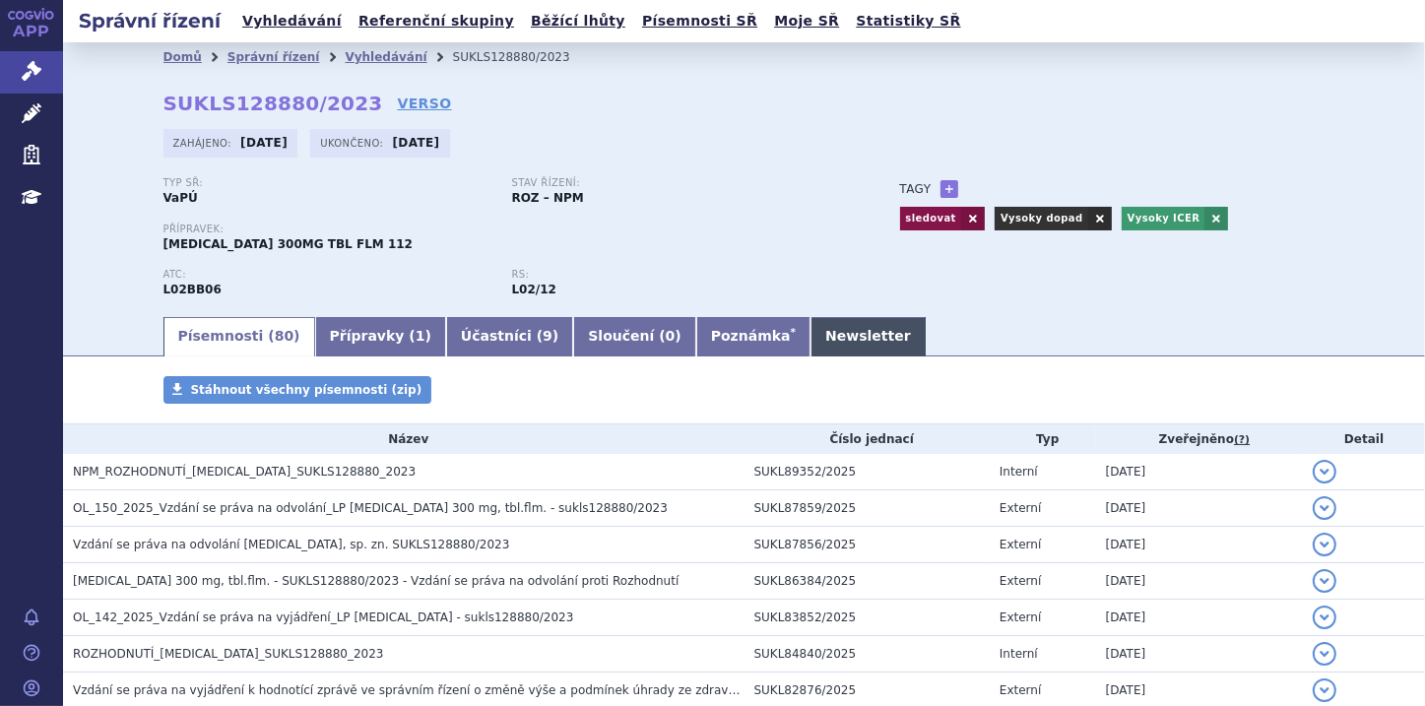
click at [810, 345] on link "Newsletter" at bounding box center [867, 336] width 115 height 39
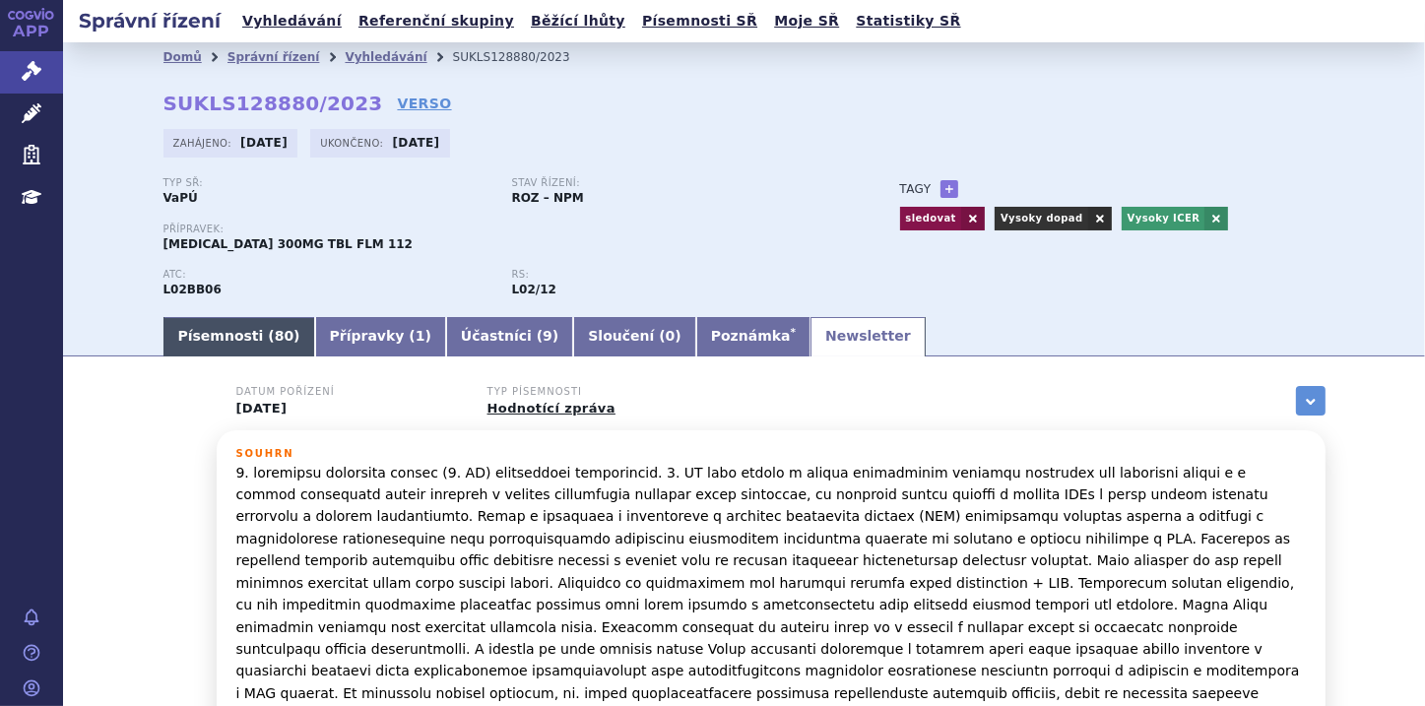
click at [224, 332] on link "Písemnosti ( 80 )" at bounding box center [239, 336] width 152 height 39
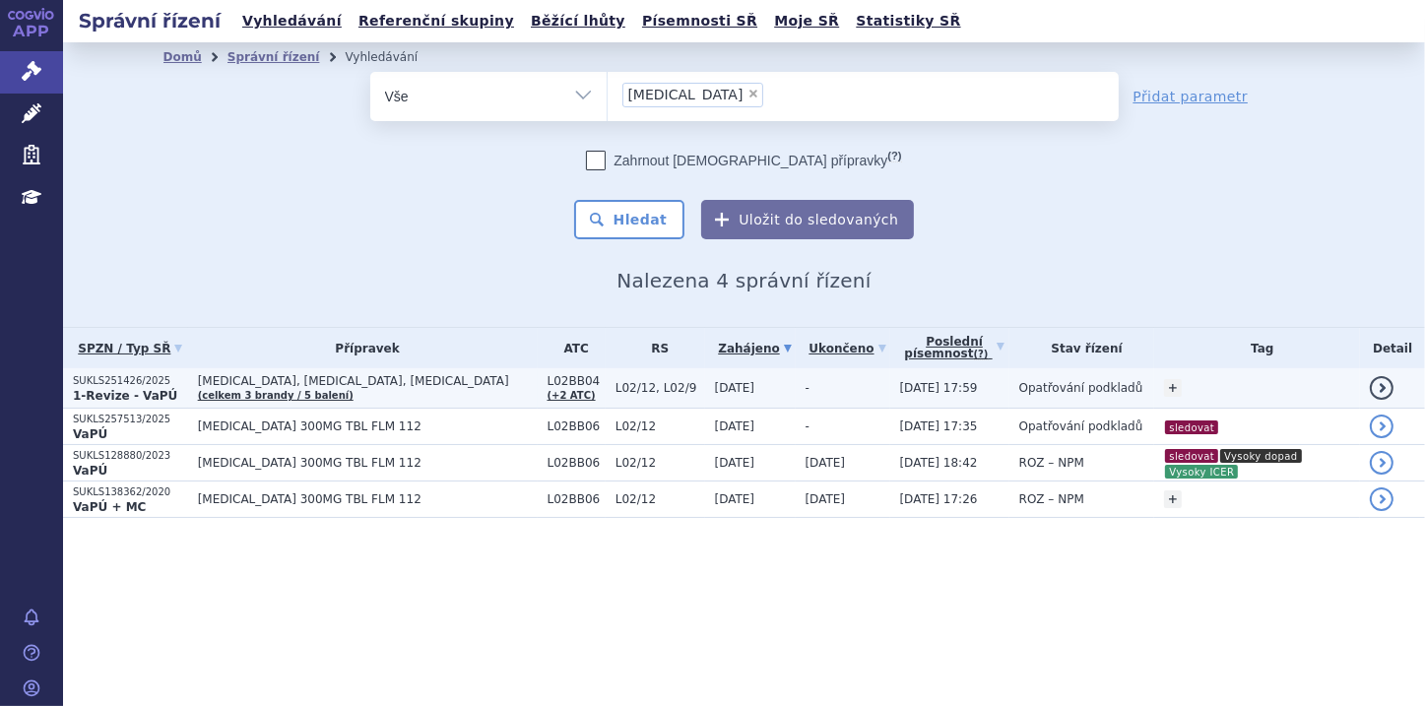
click at [133, 390] on strong "1-Revize - VaPÚ" at bounding box center [125, 396] width 104 height 14
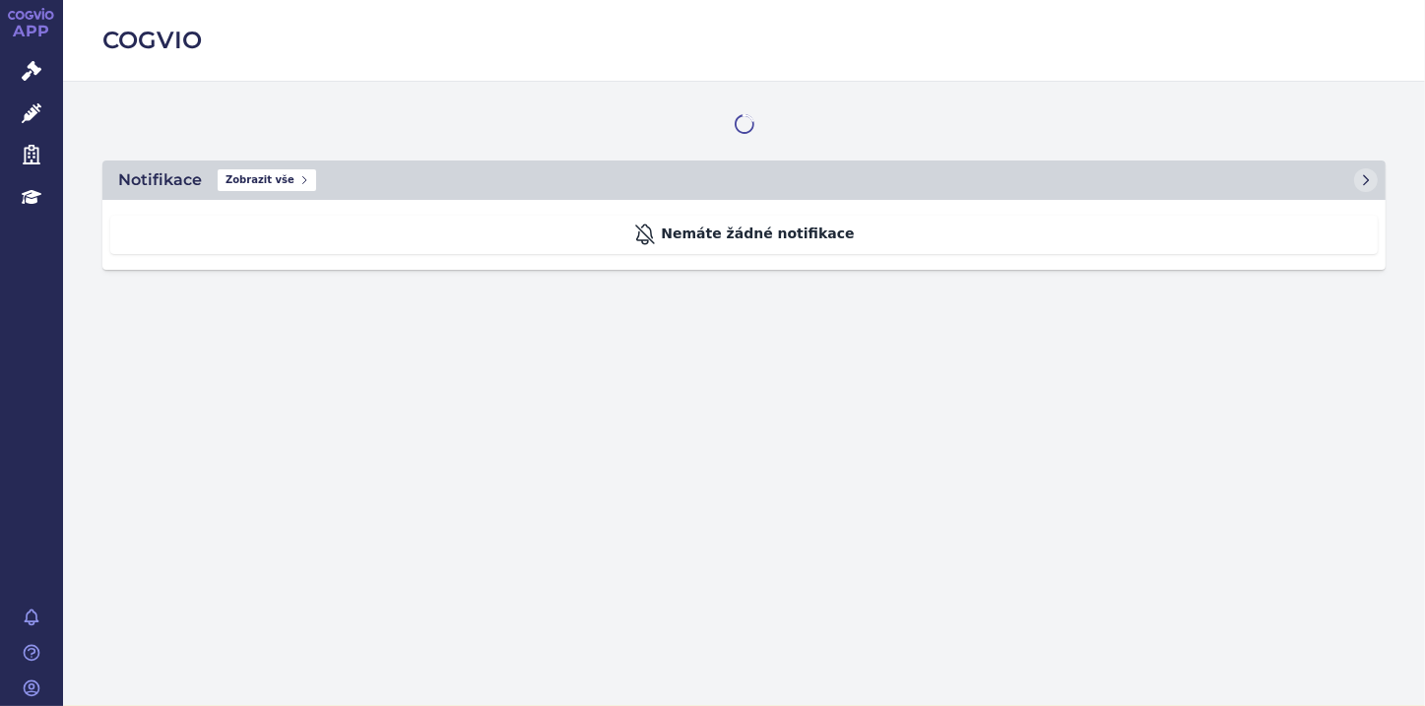
click at [44, 72] on link "Správní řízení" at bounding box center [31, 71] width 63 height 41
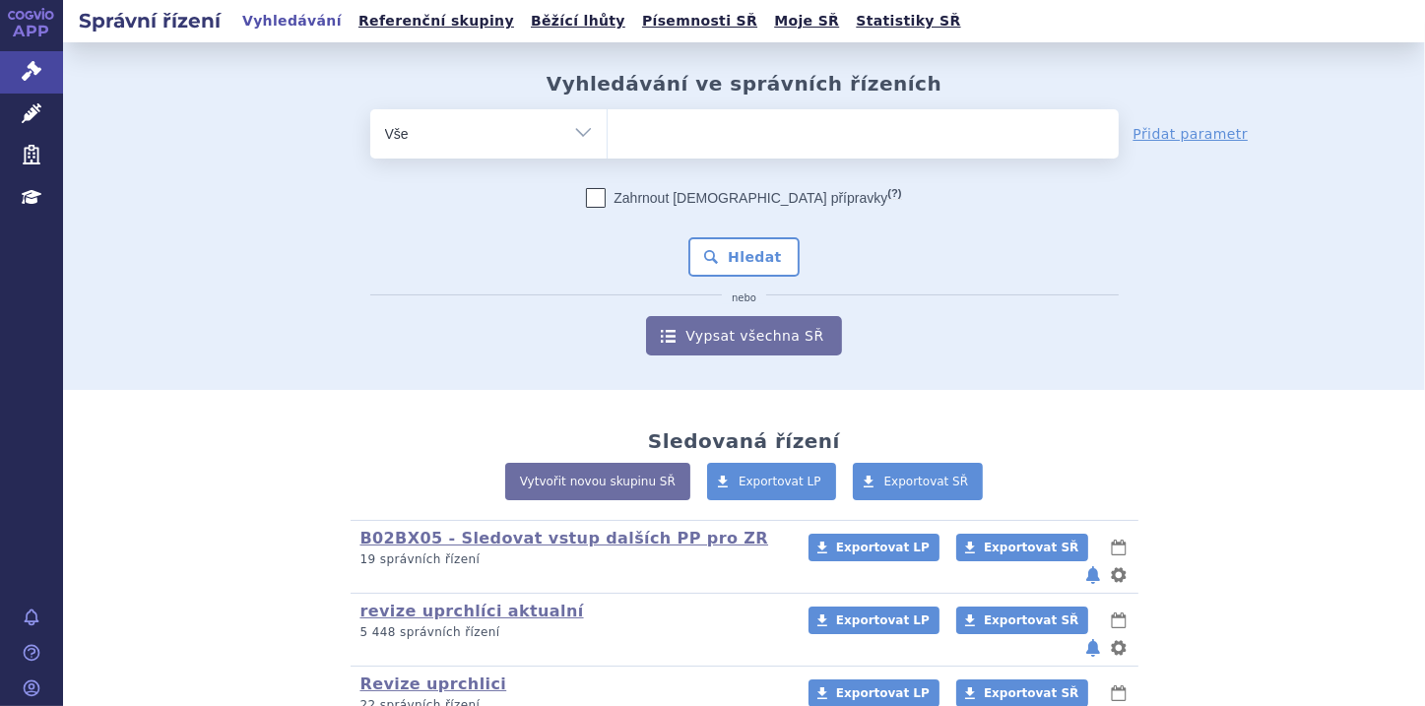
click at [660, 134] on ul at bounding box center [862, 129] width 511 height 41
click at [607, 134] on select at bounding box center [606, 132] width 1 height 49
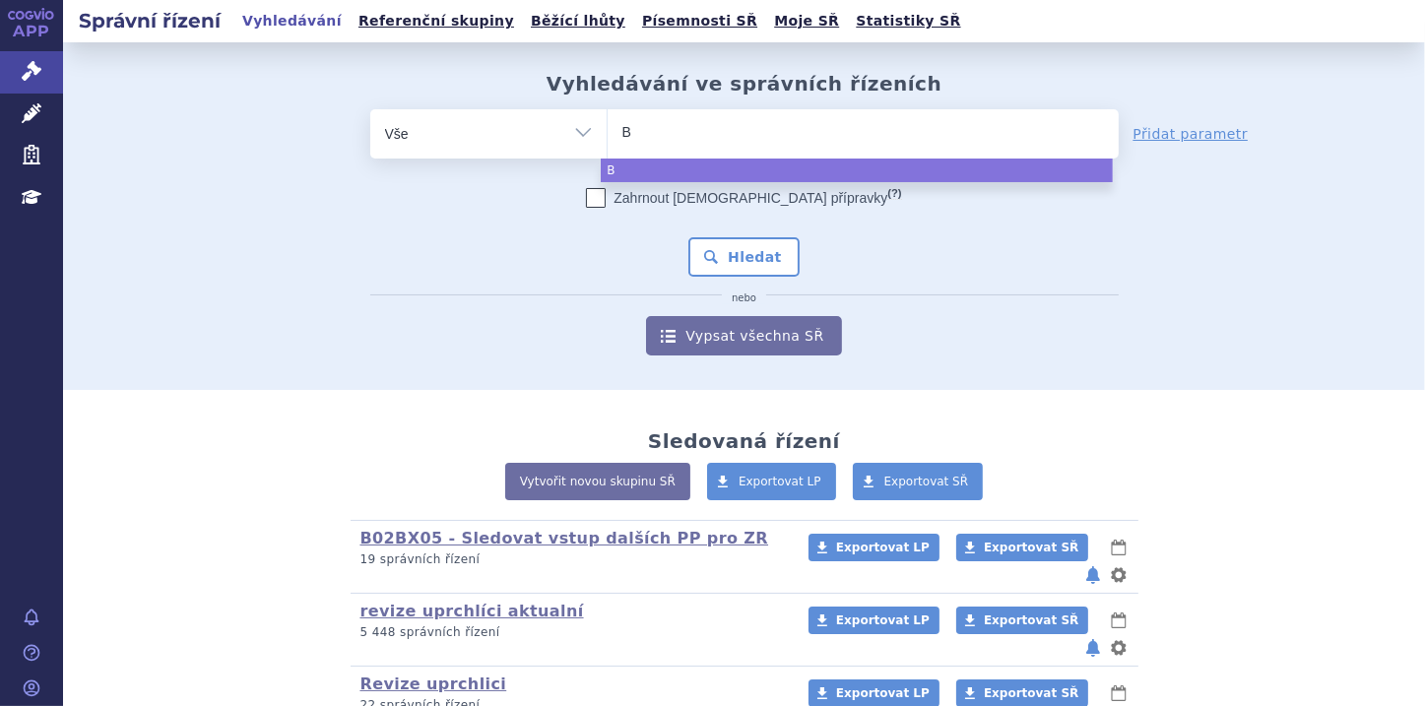
type input "BI"
type input "BIO"
type input "BION"
type input "BIONT"
type input "BIONTR"
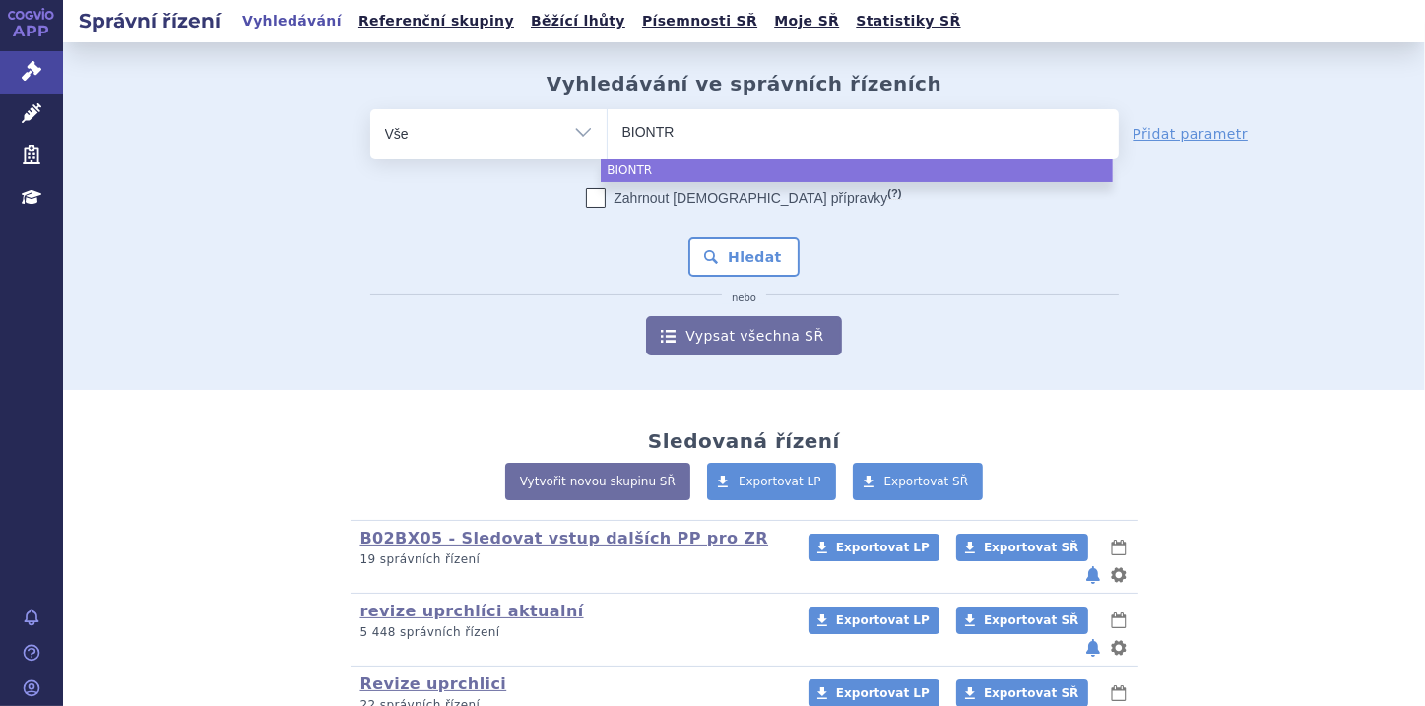
type input "BIONTRA"
select select "BIONTRA"
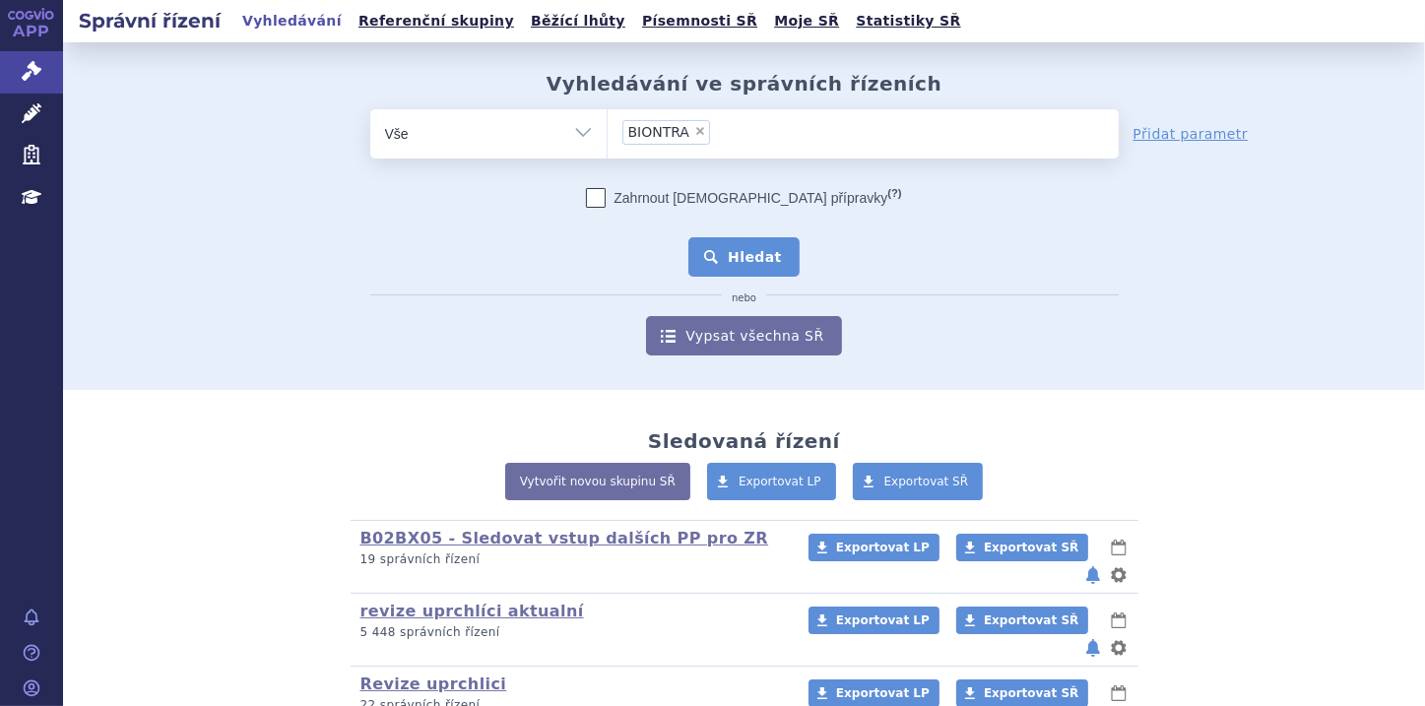
click at [756, 258] on button "Hledat" at bounding box center [743, 256] width 111 height 39
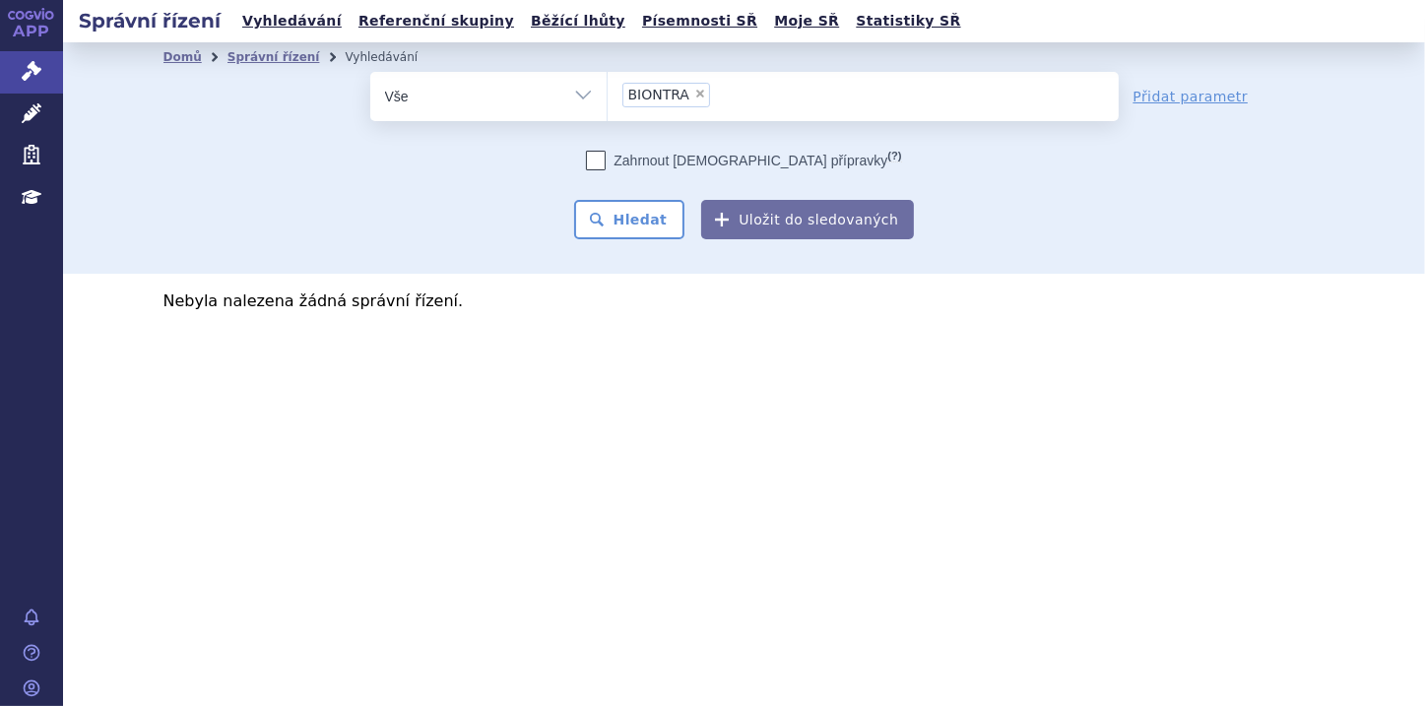
click at [694, 92] on span "×" at bounding box center [700, 94] width 12 height 12
click at [607, 92] on select "BIONTRA" at bounding box center [606, 95] width 1 height 49
select select
click at [576, 96] on select "Vše Spisová značka Typ SŘ Přípravek/SUKL kód Účastník/Držitel" at bounding box center [488, 94] width 236 height 44
select select "filter-applicant"
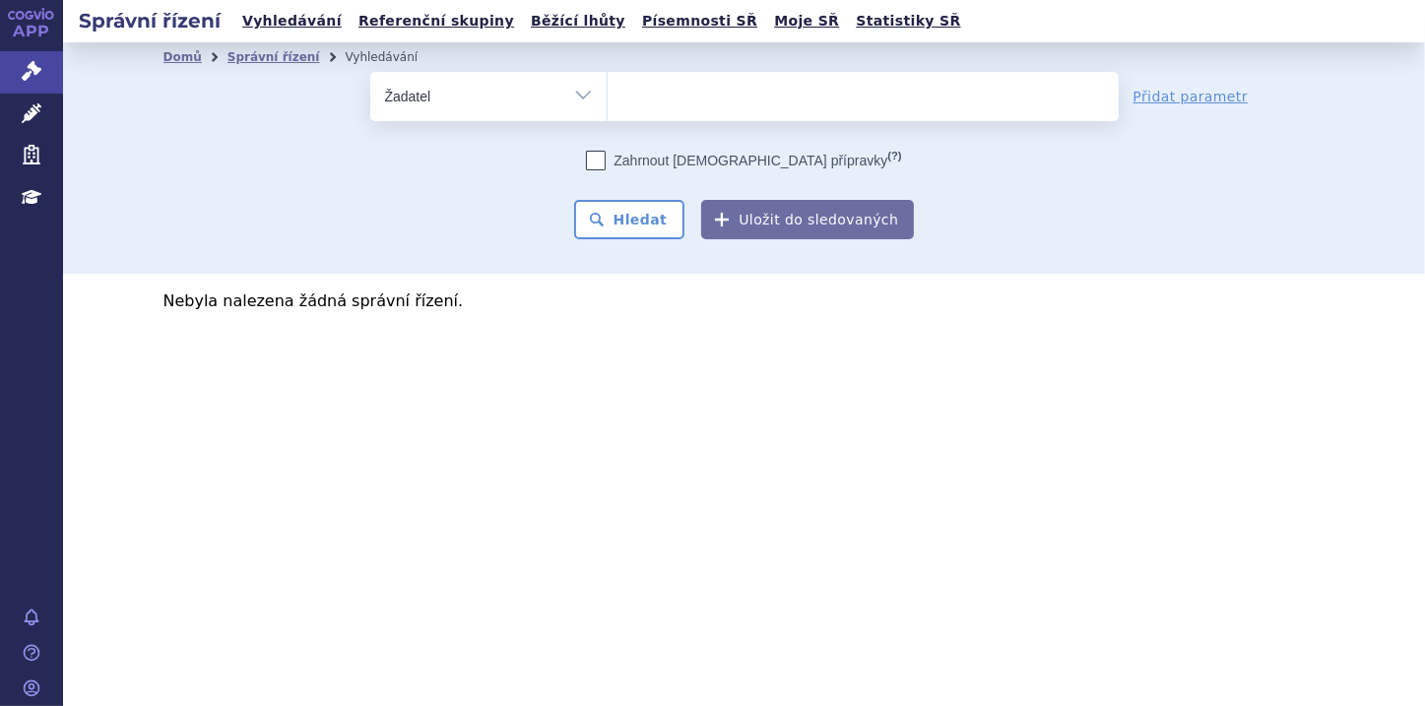
click at [370, 72] on select "Vše Spisová značka Typ SŘ Přípravek/SUKL kód Účastník/Držitel" at bounding box center [488, 94] width 236 height 44
click at [659, 101] on ul at bounding box center [862, 92] width 511 height 41
click at [607, 101] on select at bounding box center [606, 95] width 1 height 49
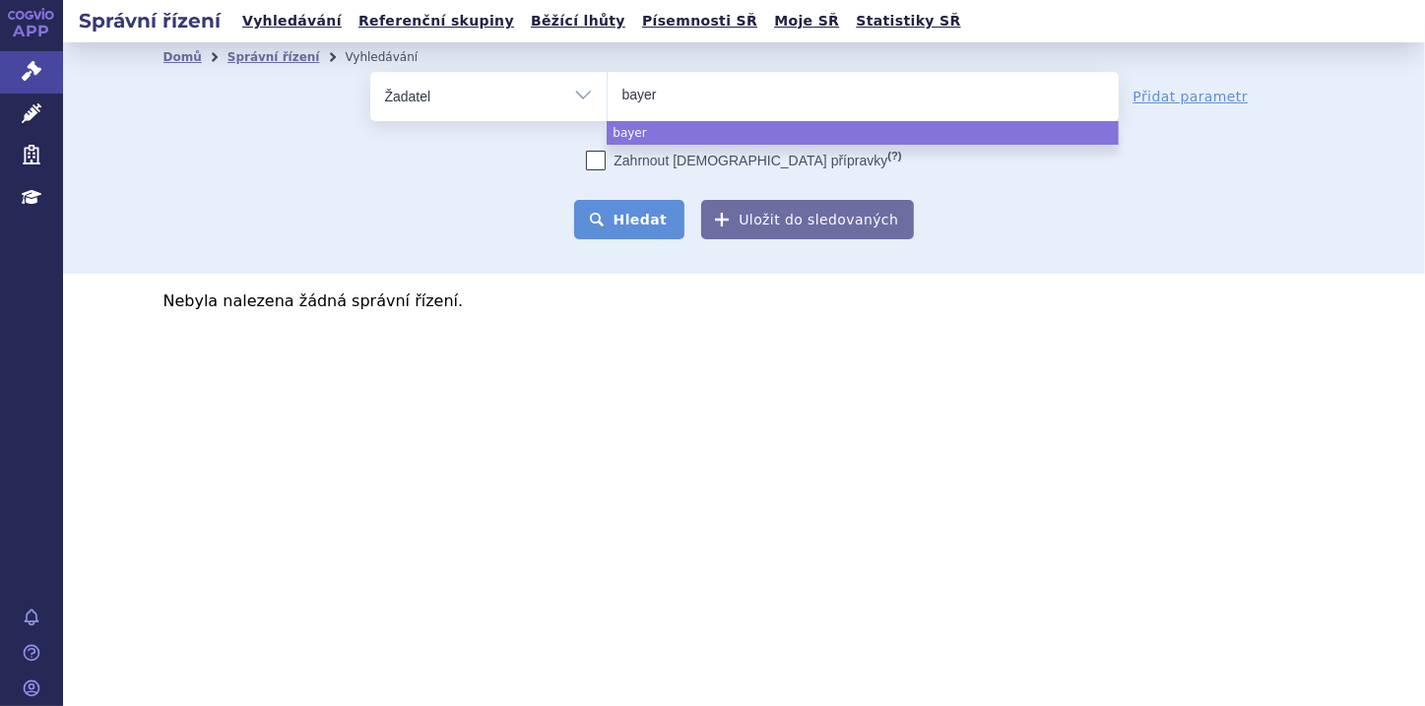
type input "bayer"
click at [637, 216] on button "Hledat" at bounding box center [629, 219] width 111 height 39
select select "bayer"
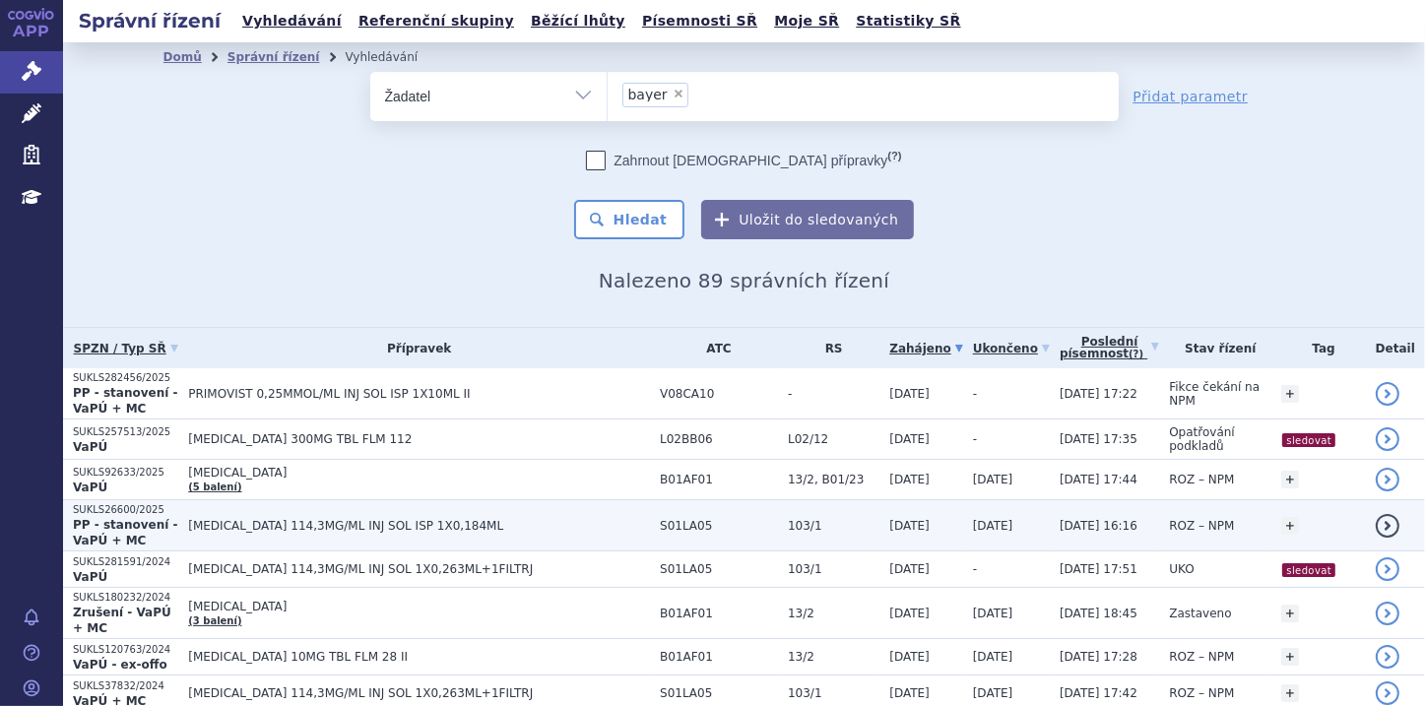
click at [313, 519] on span "[MEDICAL_DATA] 114,3MG/ML INJ SOL ISP 1X0,184ML" at bounding box center [419, 526] width 462 height 14
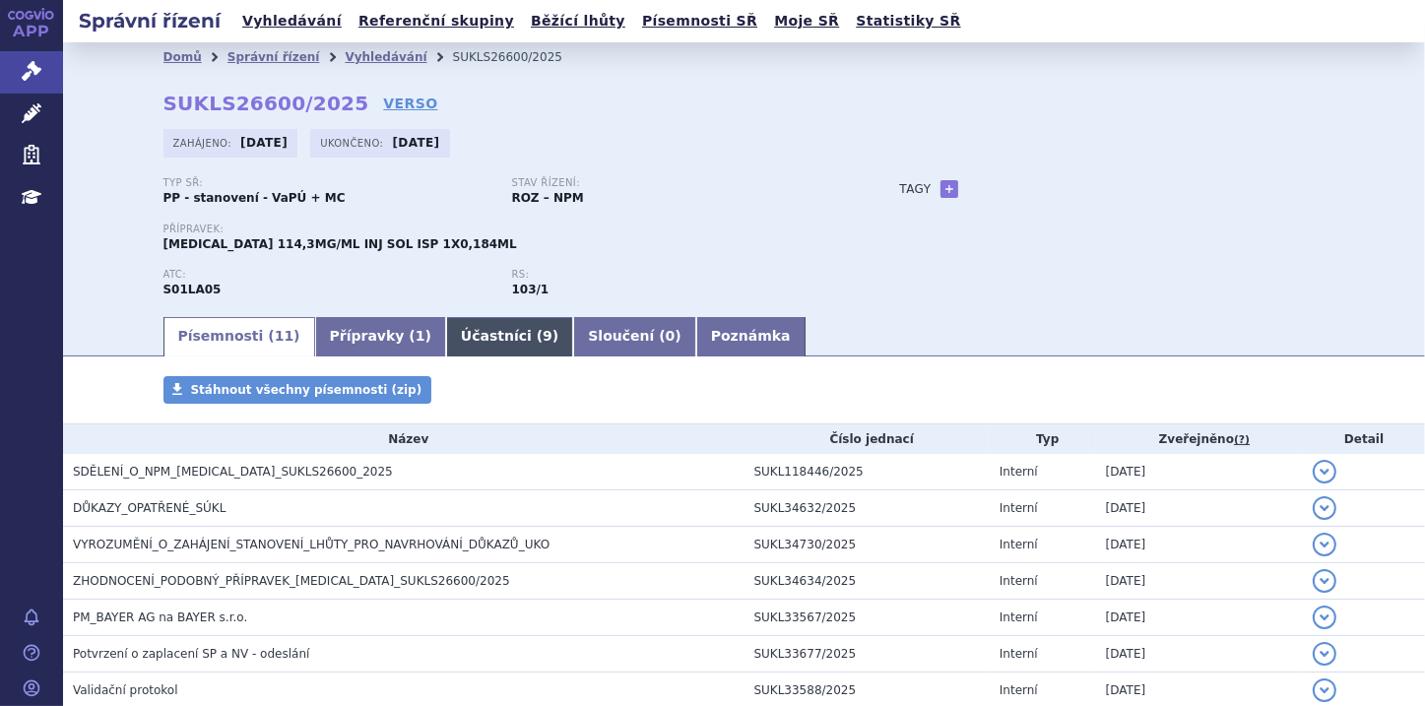
click at [446, 346] on link "Účastníci ( 9 )" at bounding box center [509, 336] width 127 height 39
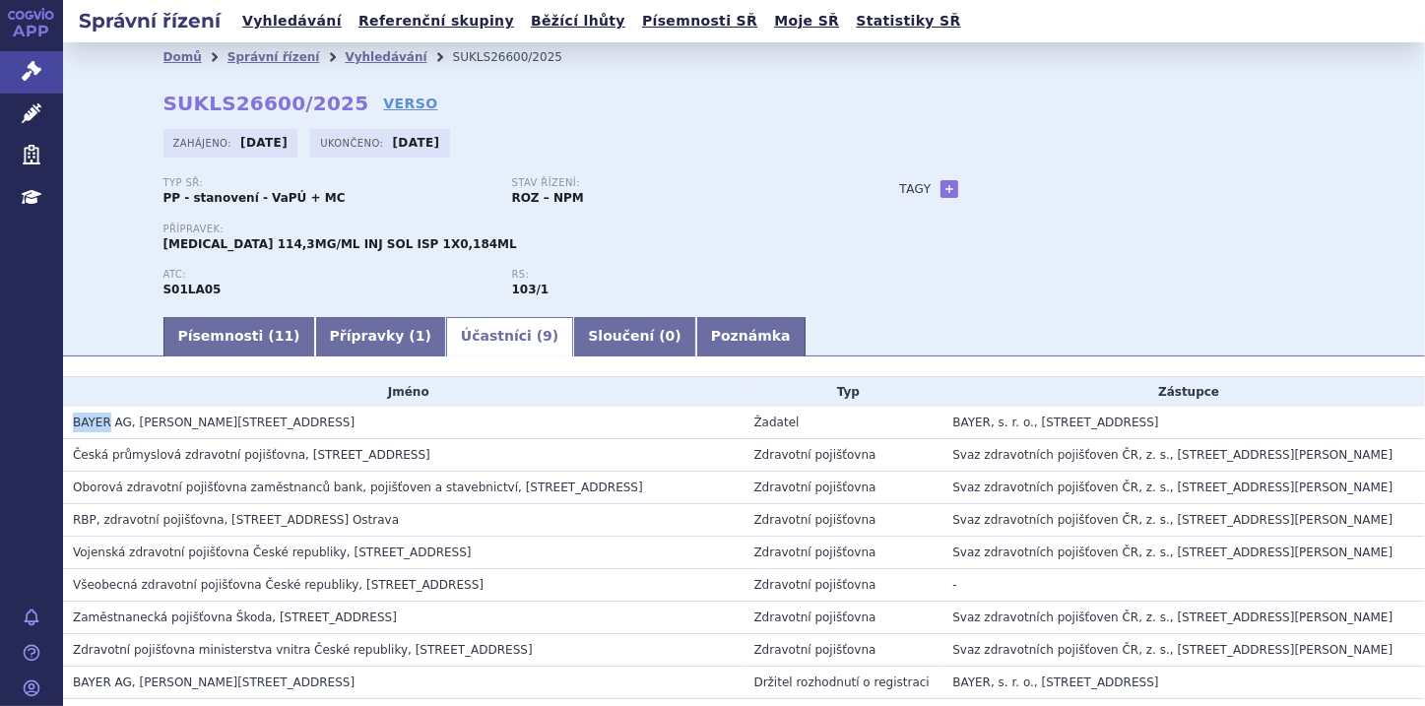
drag, startPoint x: 75, startPoint y: 424, endPoint x: 105, endPoint y: 418, distance: 31.1
click at [105, 418] on span "BAYER AG, Kaiser-Wilhelm-Allee 1, Leverkusen, DE" at bounding box center [214, 422] width 282 height 14
copy span "BAYER"
click at [28, 73] on icon at bounding box center [32, 71] width 20 height 20
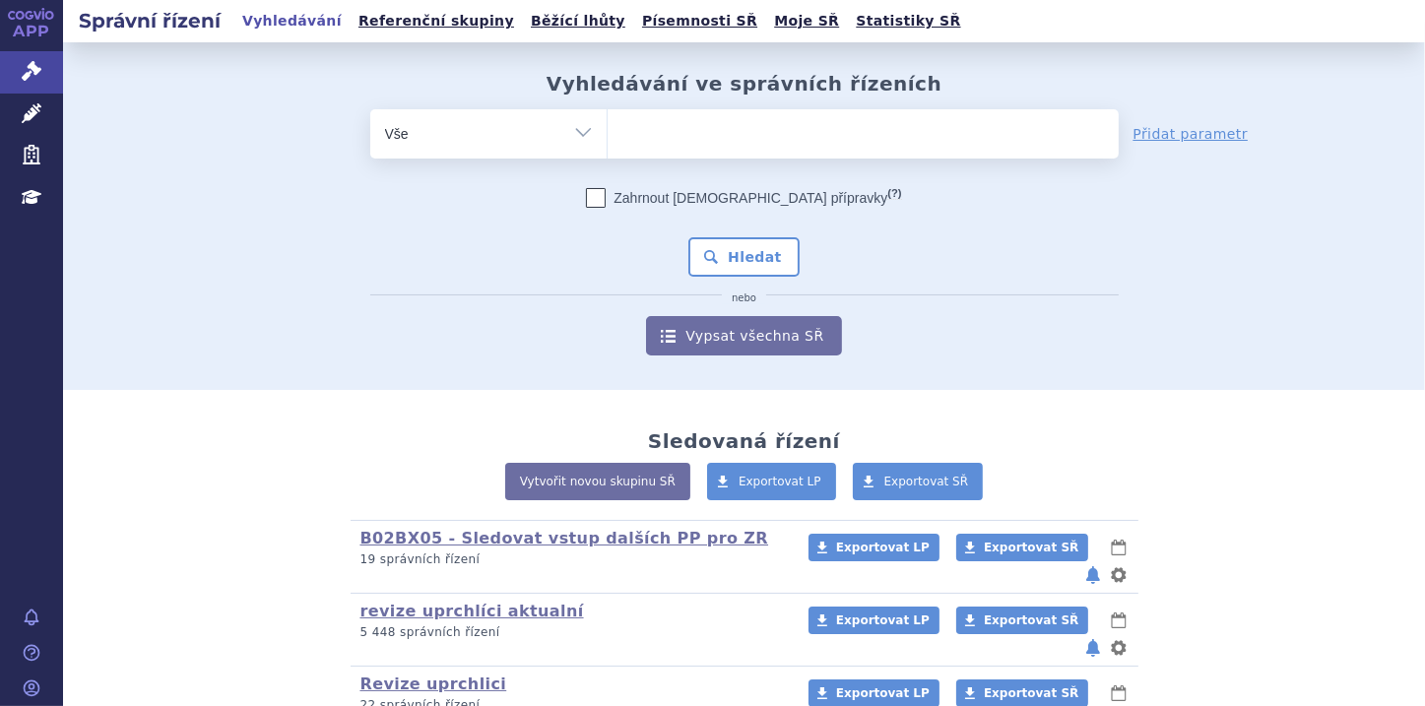
click at [637, 134] on ul at bounding box center [862, 129] width 511 height 41
click at [607, 134] on select at bounding box center [606, 132] width 1 height 49
paste input "BEYONTTRA"
type input "BEYONTTRA"
select select "BEYONTTRA"
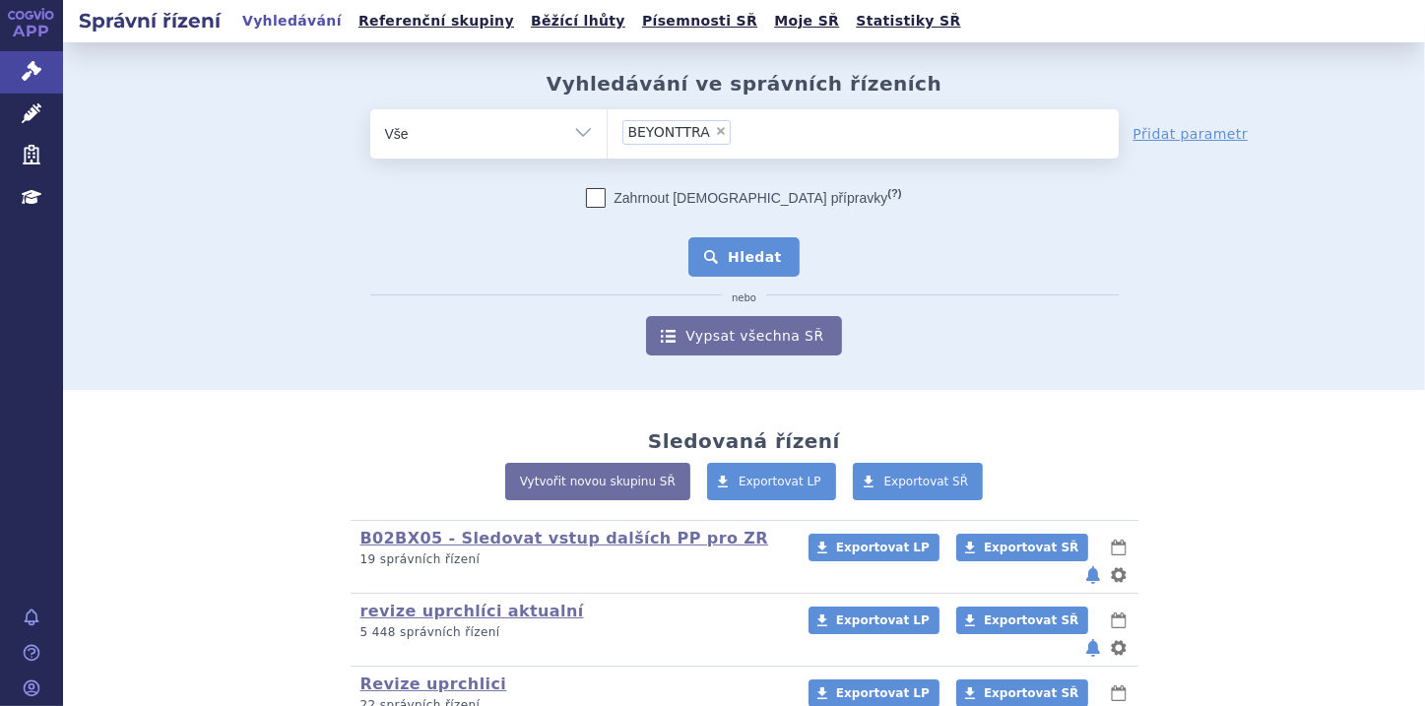
click at [744, 254] on button "Hledat" at bounding box center [743, 256] width 111 height 39
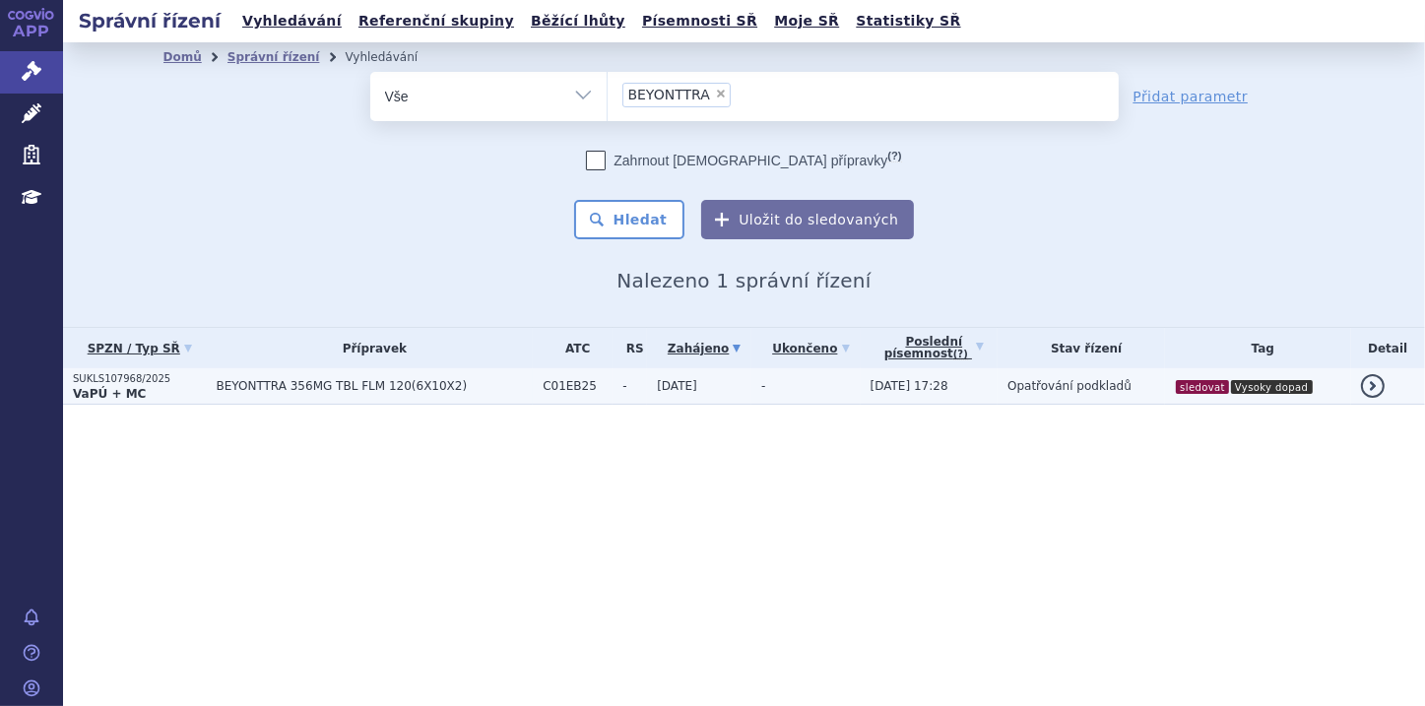
click at [129, 388] on strong "VaPÚ + MC" at bounding box center [109, 394] width 73 height 14
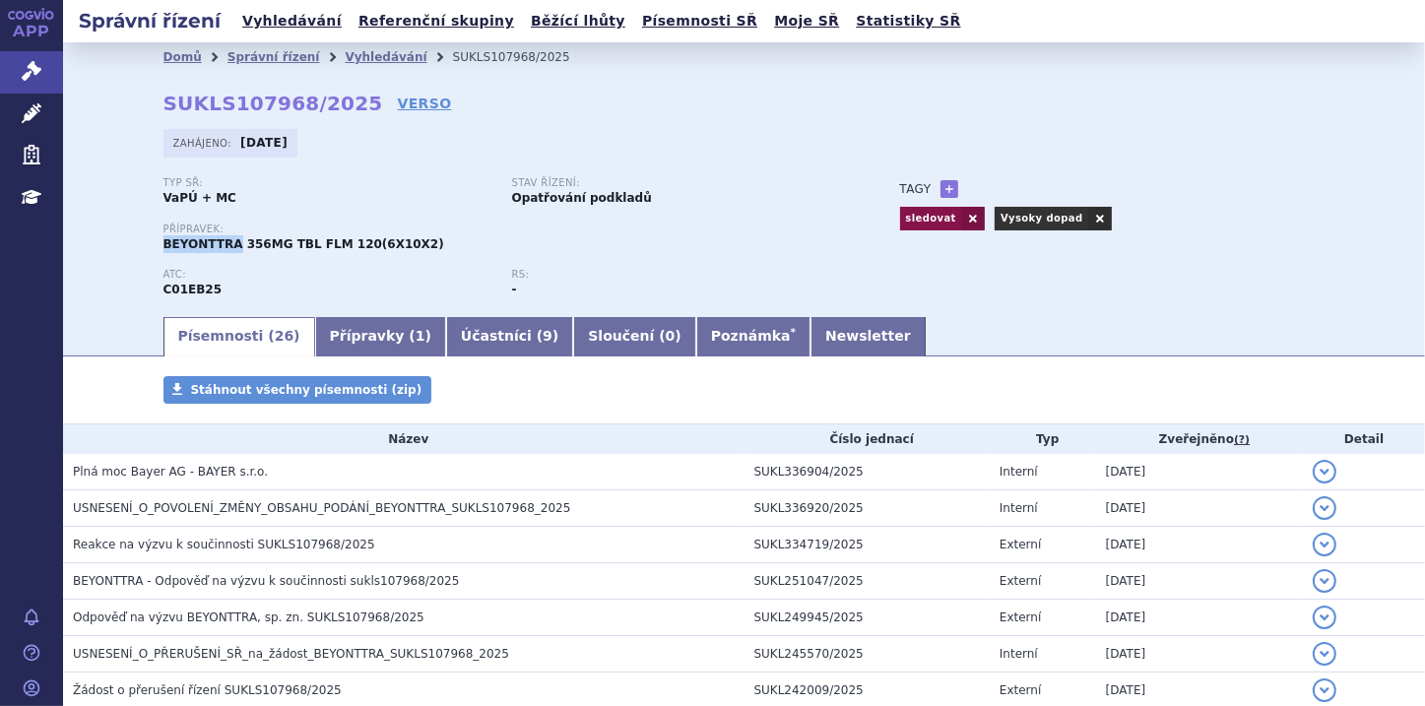
drag, startPoint x: 155, startPoint y: 244, endPoint x: 224, endPoint y: 247, distance: 70.0
click at [224, 247] on div "Domů Správní řízení Vyhledávání SUKLS107968/2025 SUKLS107968/2025 VERSO [GEOGRA…" at bounding box center [744, 193] width 1240 height 242
copy span "BEYONTTRA"
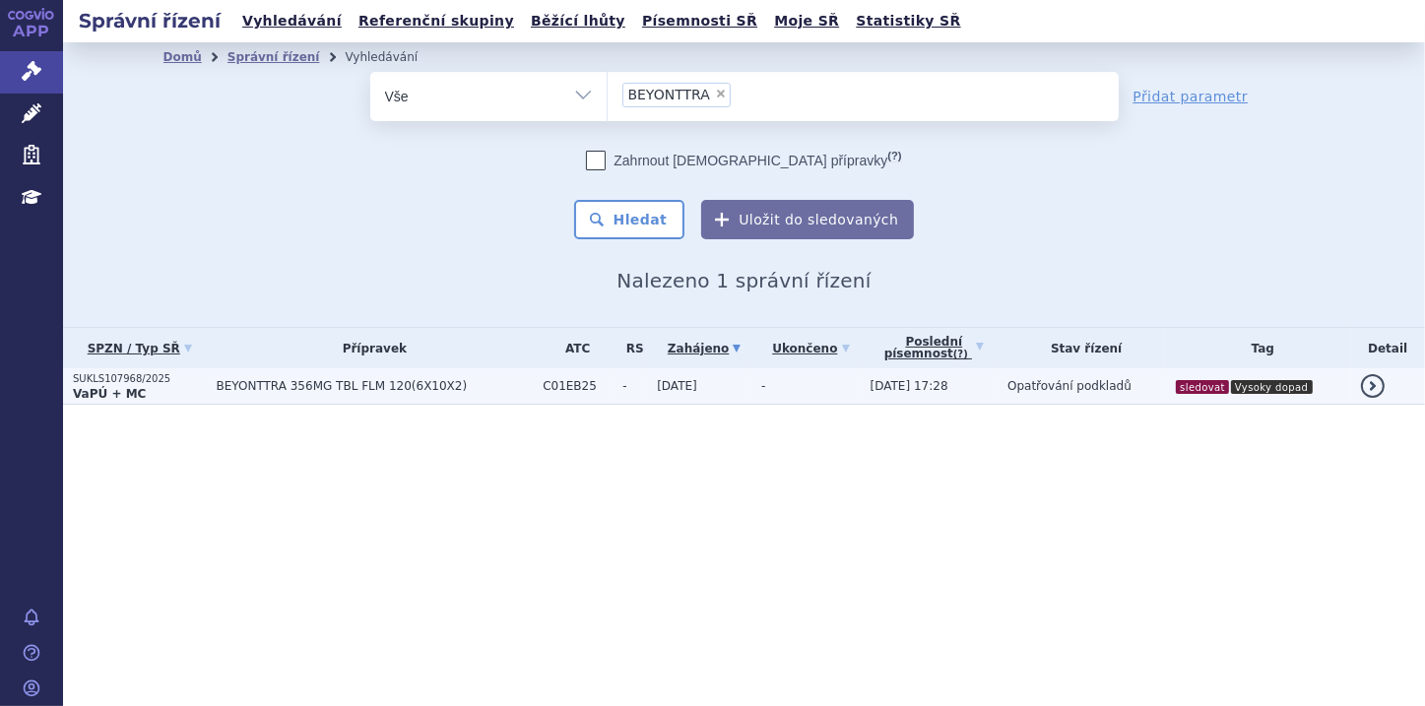
click at [105, 387] on strong "VaPÚ + MC" at bounding box center [109, 394] width 73 height 14
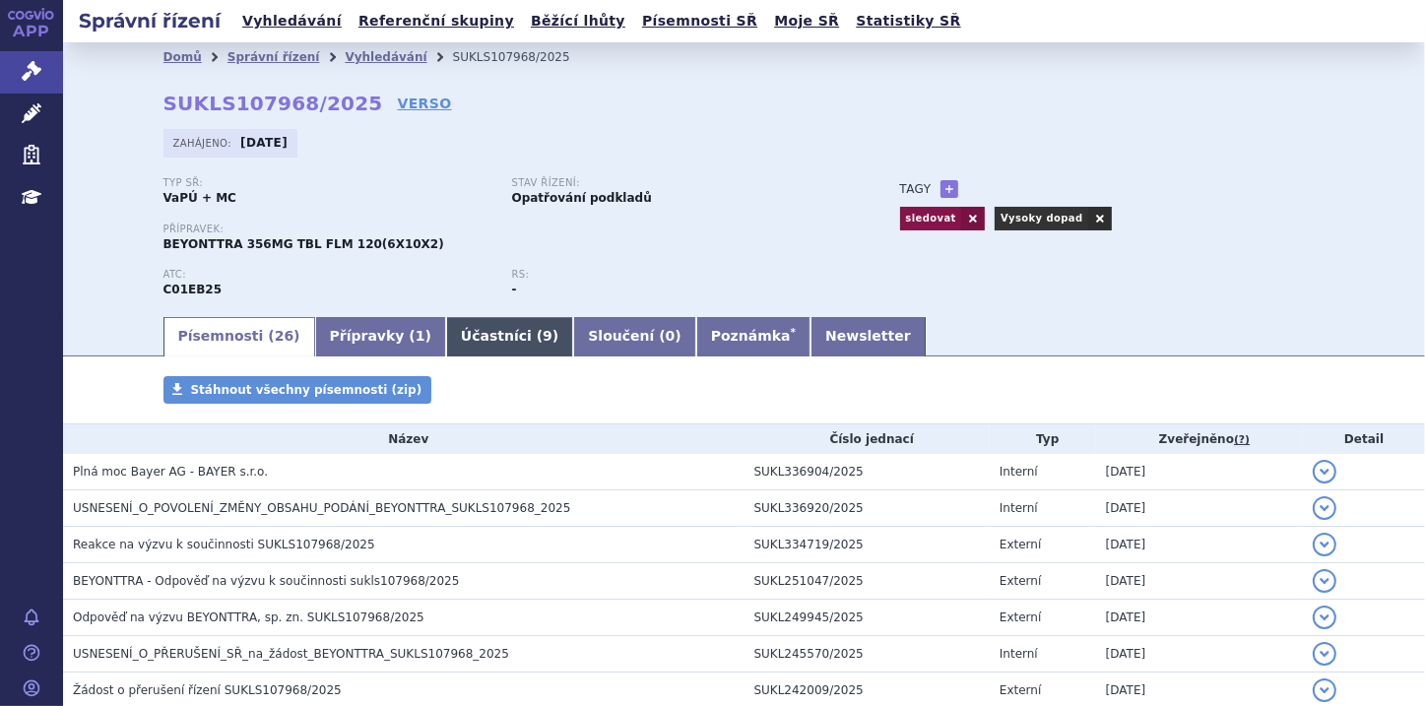
click at [455, 342] on link "Účastníci ( 9 )" at bounding box center [509, 336] width 127 height 39
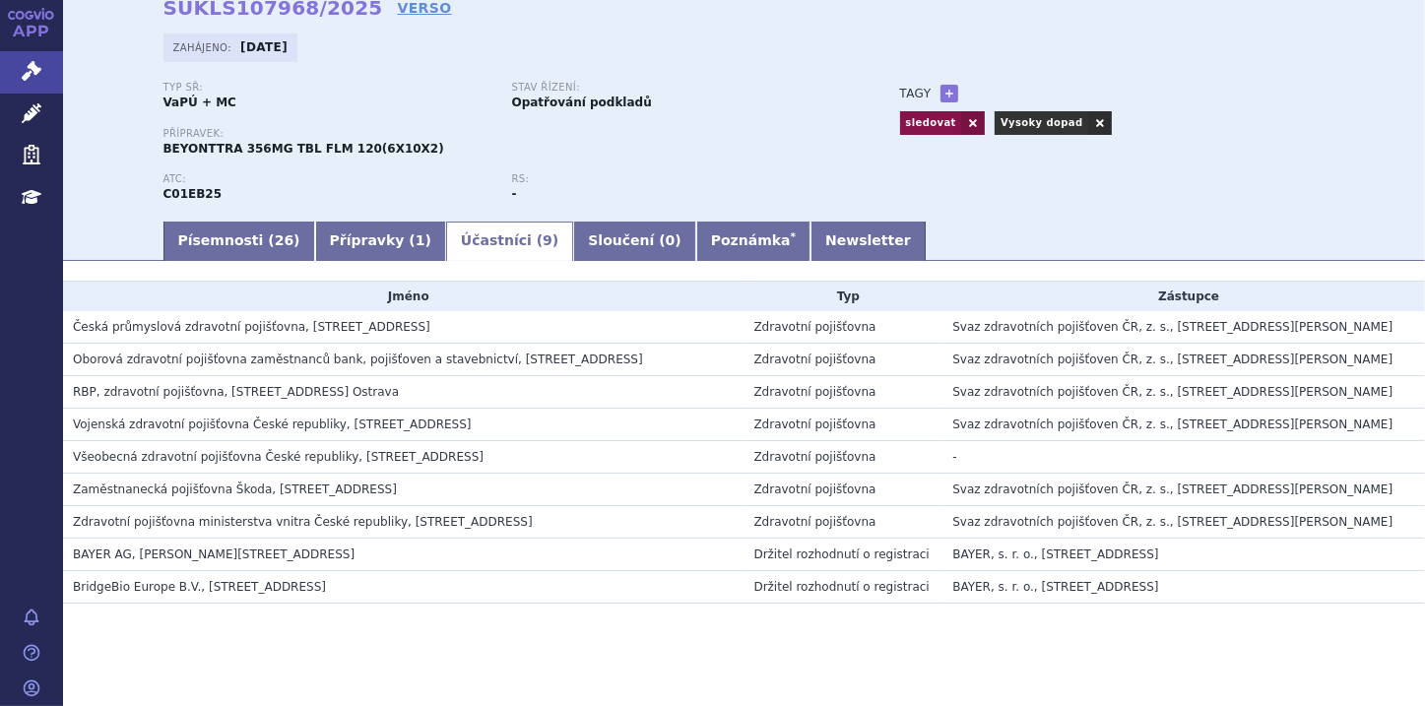
scroll to position [110, 0]
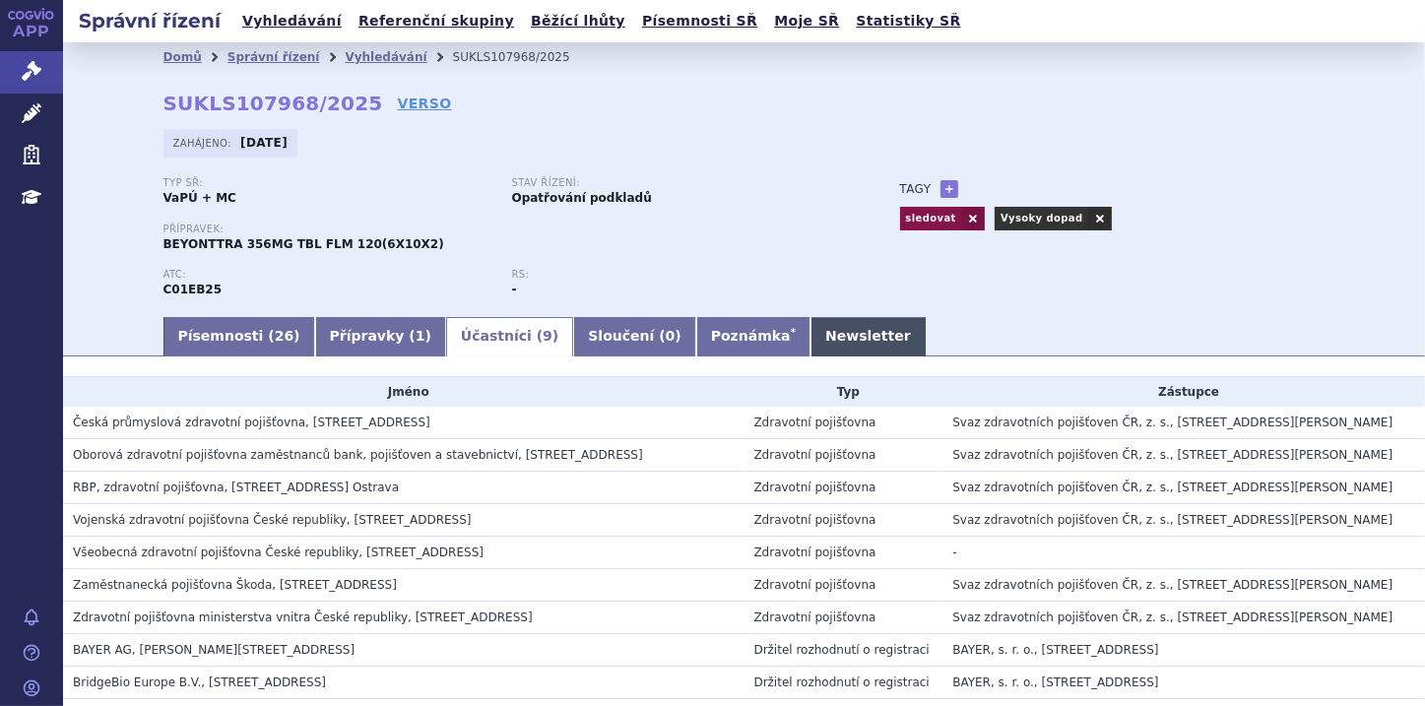
click at [810, 328] on link "Newsletter" at bounding box center [867, 336] width 115 height 39
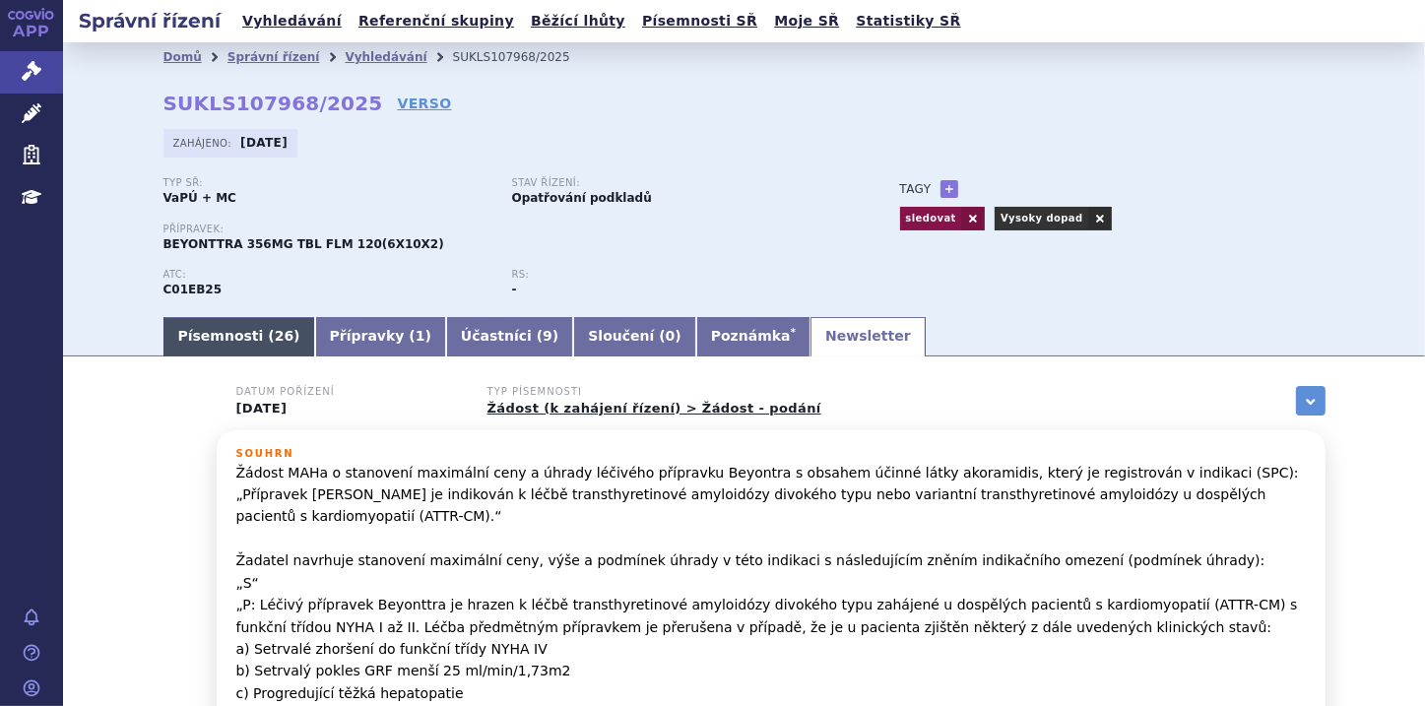
click at [209, 348] on link "Písemnosti ( 26 )" at bounding box center [239, 336] width 152 height 39
